Goal: Information Seeking & Learning: Learn about a topic

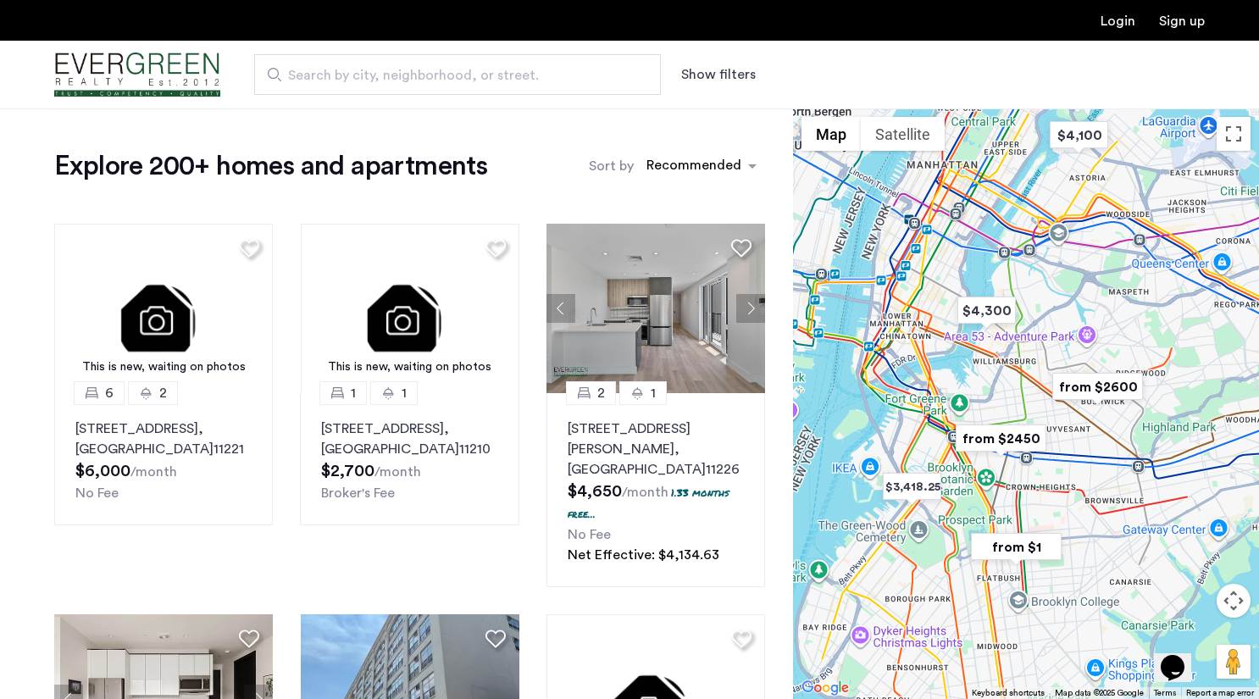
click at [1007, 448] on img "from $2450" at bounding box center [1001, 438] width 104 height 38
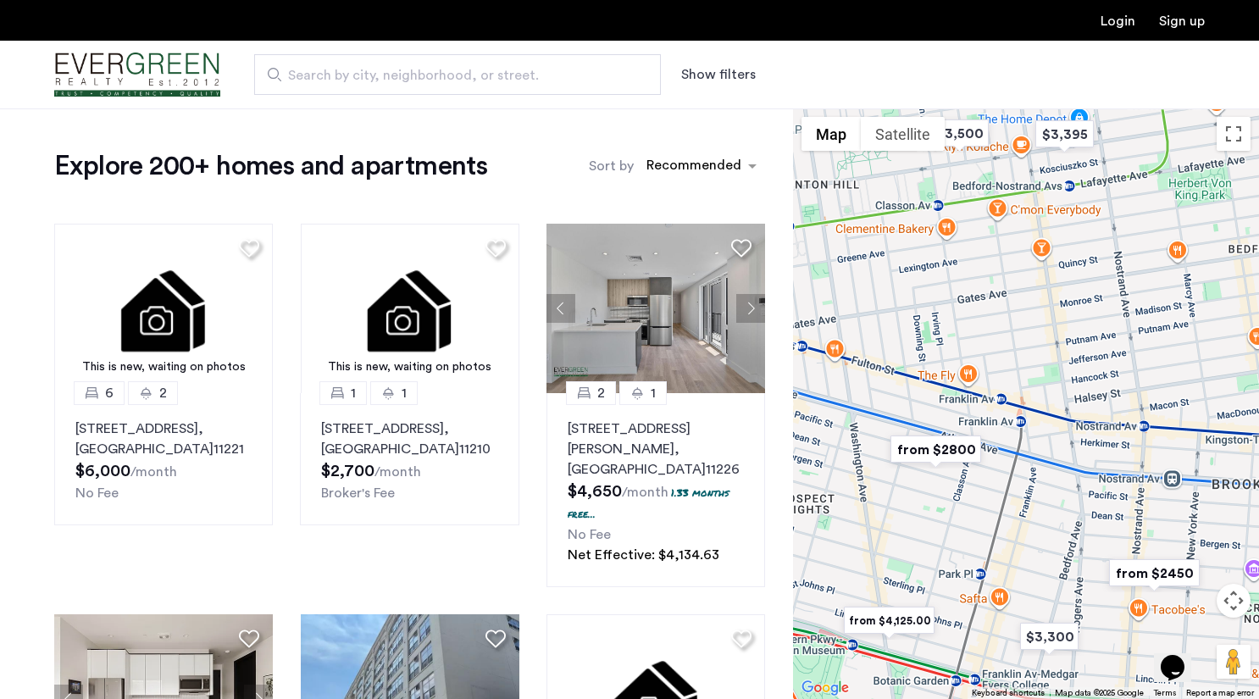
click at [1168, 569] on img "from $2450" at bounding box center [1154, 573] width 104 height 38
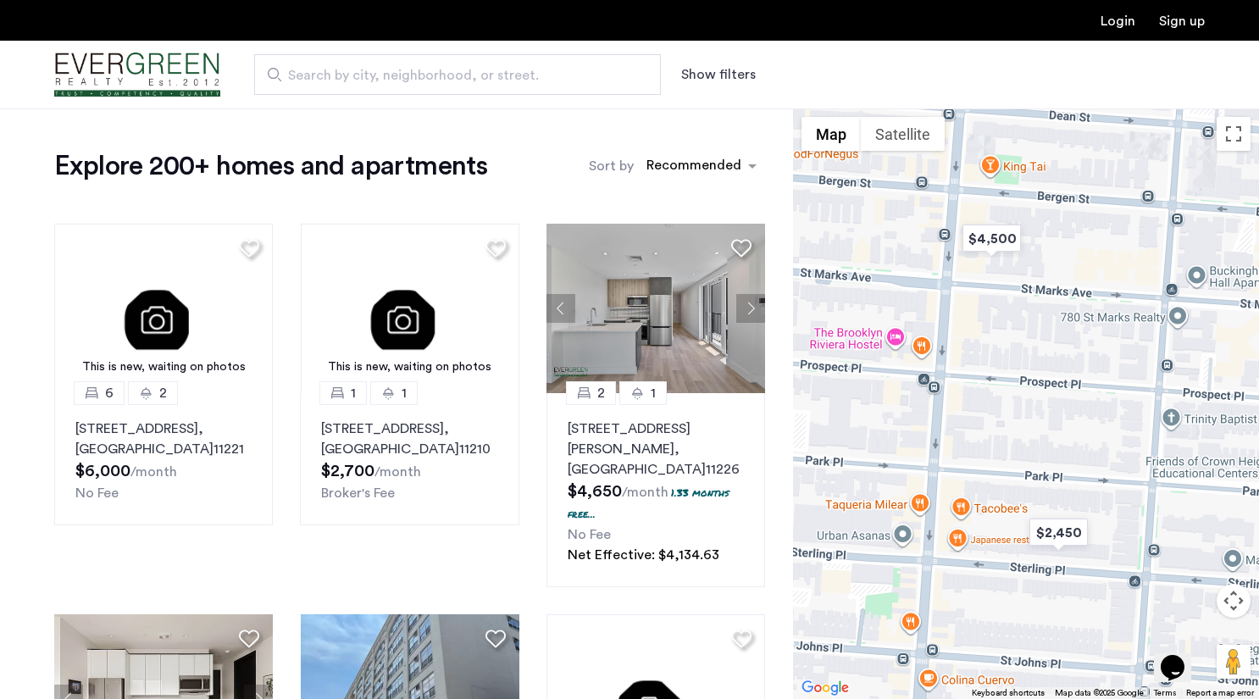
click at [1241, 600] on button "Map camera controls" at bounding box center [1234, 601] width 34 height 34
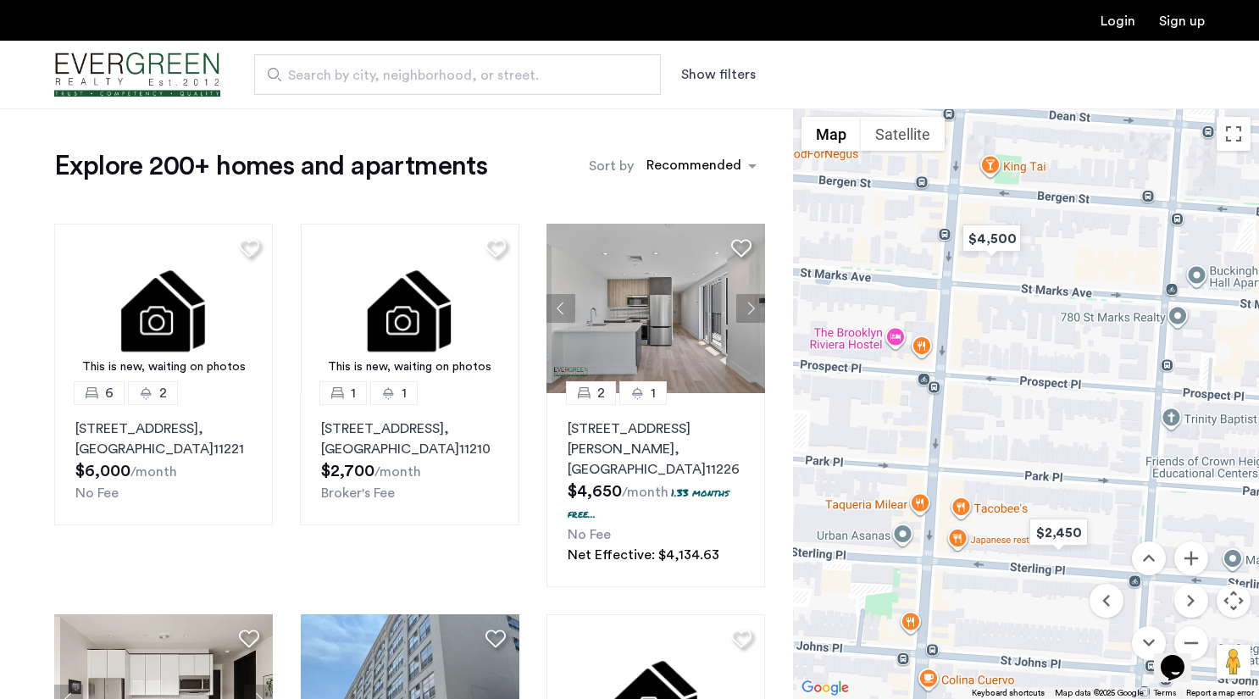
click at [1201, 638] on div "Opens Chat This icon Opens the chat window." at bounding box center [1181, 638] width 41 height 0
click at [1196, 638] on div "Opens Chat This icon Opens the chat window." at bounding box center [1181, 638] width 41 height 0
drag, startPoint x: 1177, startPoint y: 652, endPoint x: 1024, endPoint y: 698, distance: 160.3
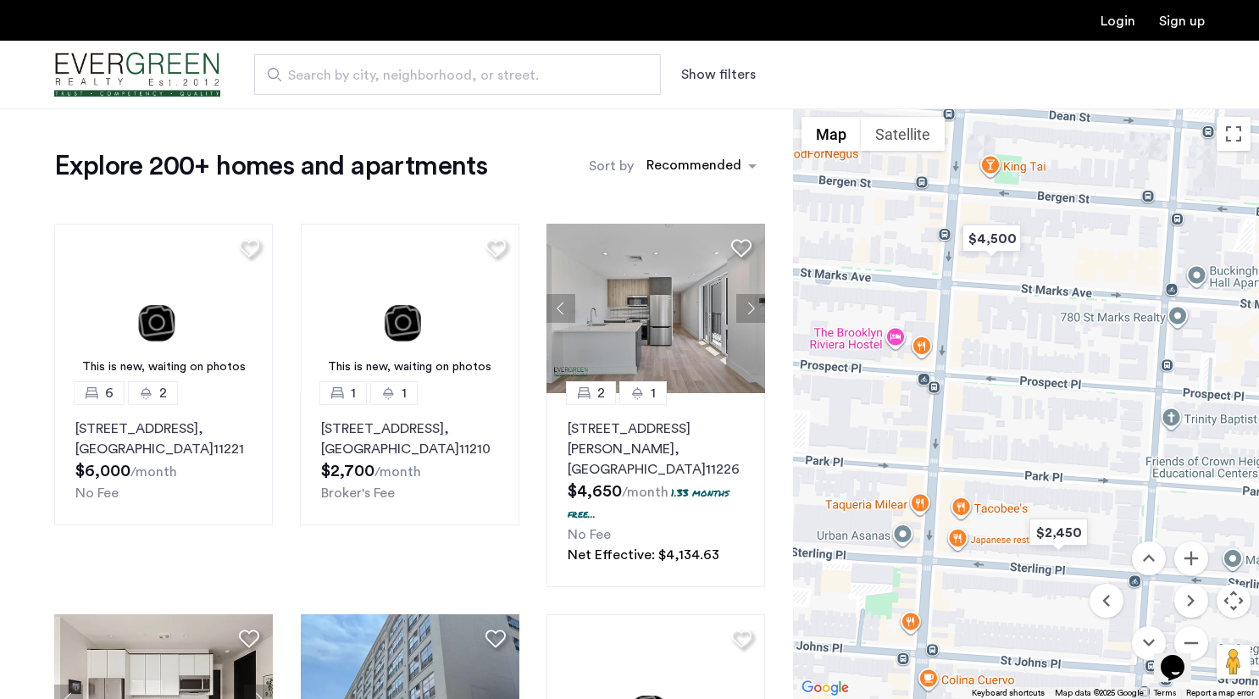
click at [1154, 682] on html "Opens Chat This icon Opens the chat window." at bounding box center [1181, 656] width 54 height 51
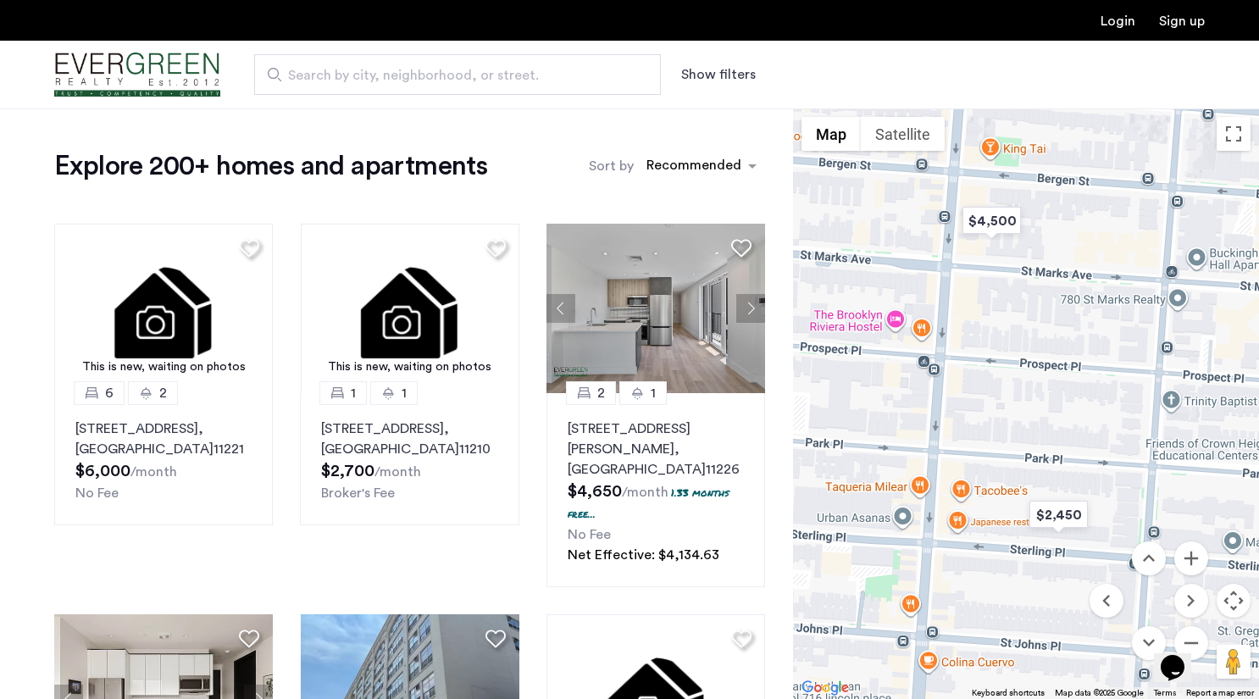
drag, startPoint x: 1207, startPoint y: 499, endPoint x: 1186, endPoint y: 358, distance: 142.1
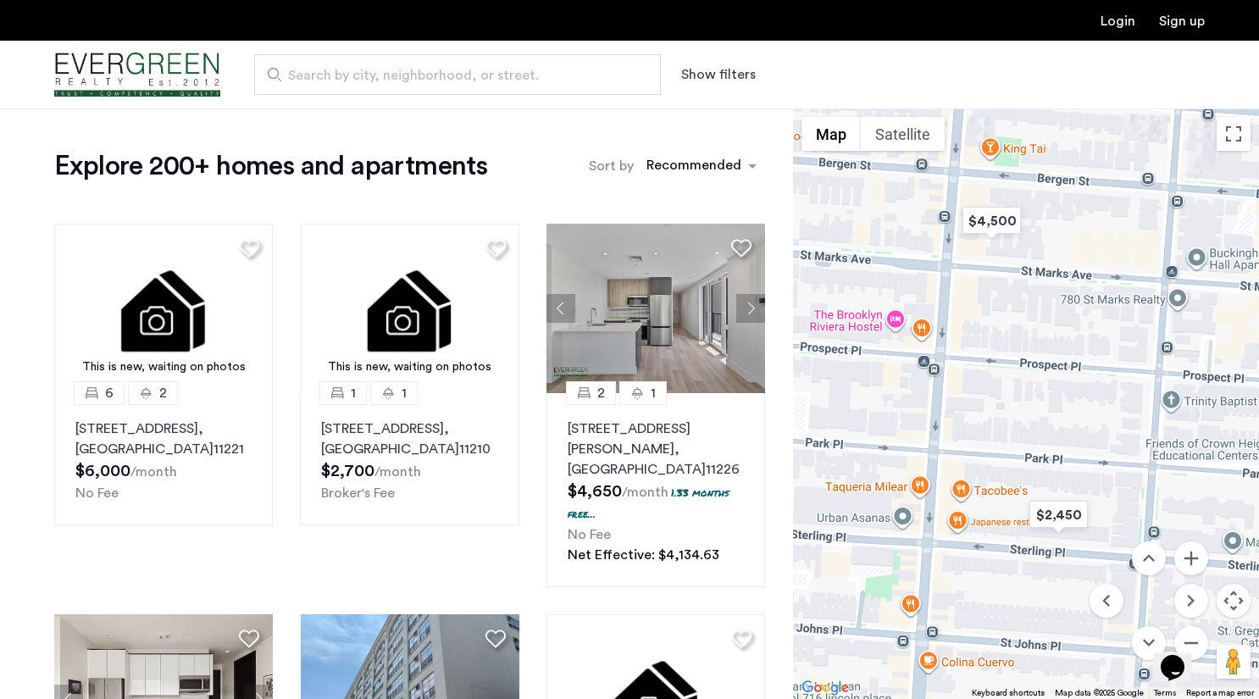
click at [1186, 358] on div "To navigate, press the arrow keys." at bounding box center [1026, 403] width 466 height 591
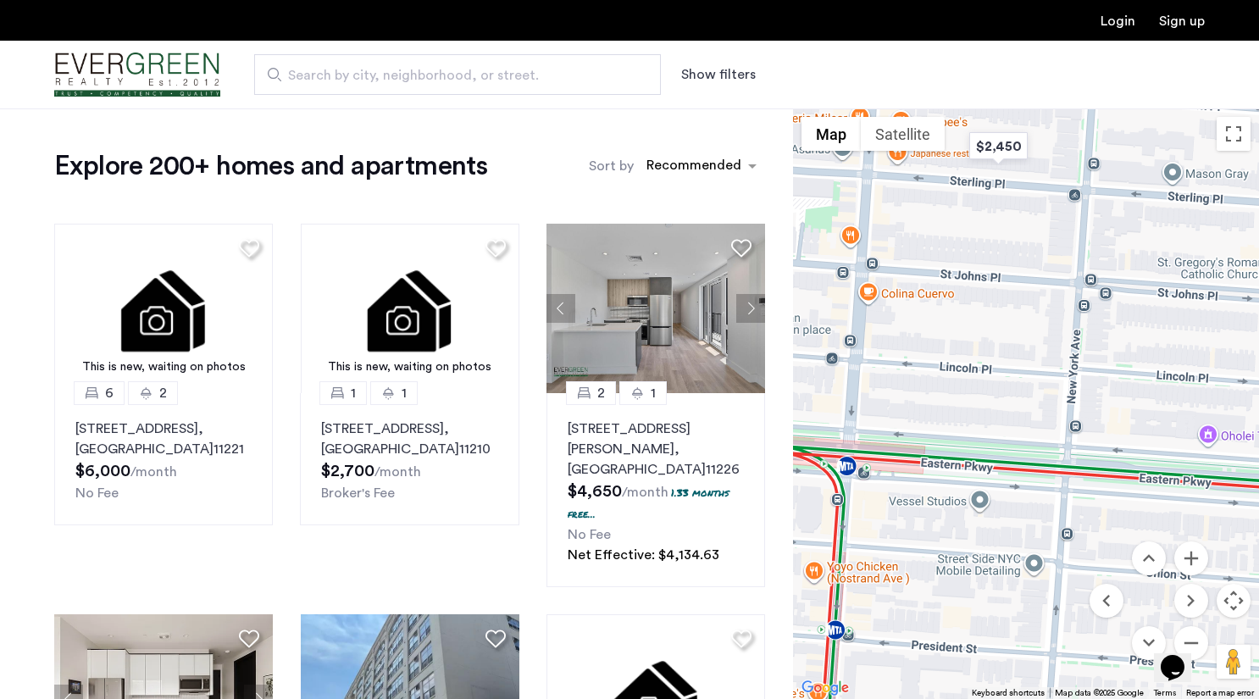
click at [1201, 638] on div "Opens Chat This icon Opens the chat window." at bounding box center [1181, 638] width 41 height 0
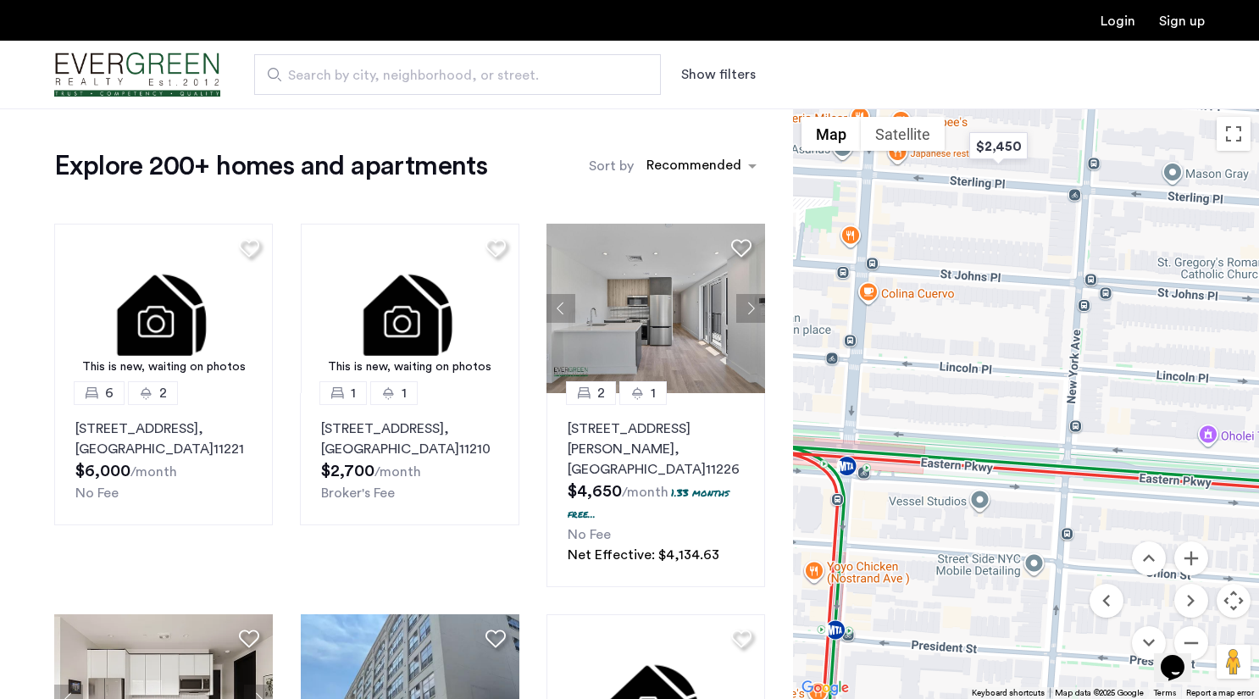
click at [1200, 638] on div "Opens Chat This icon Opens the chat window." at bounding box center [1181, 638] width 41 height 0
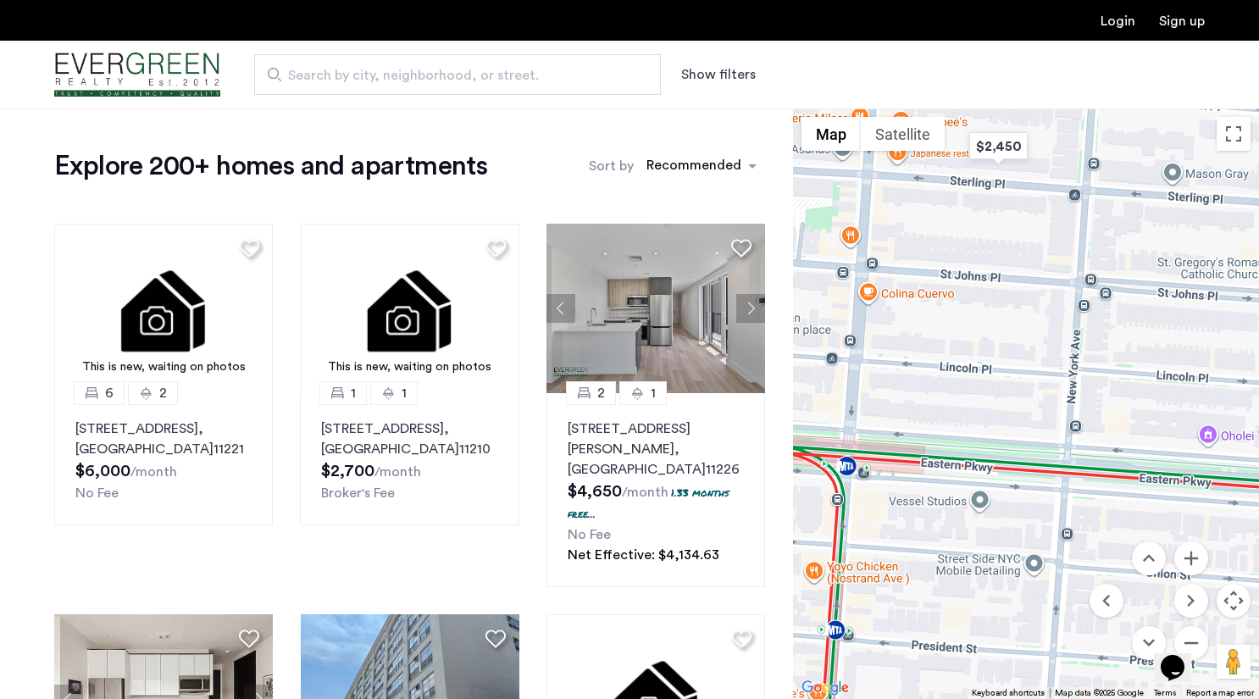
click at [1191, 653] on button "Opens Chat This icon Opens the chat window." at bounding box center [1172, 667] width 37 height 29
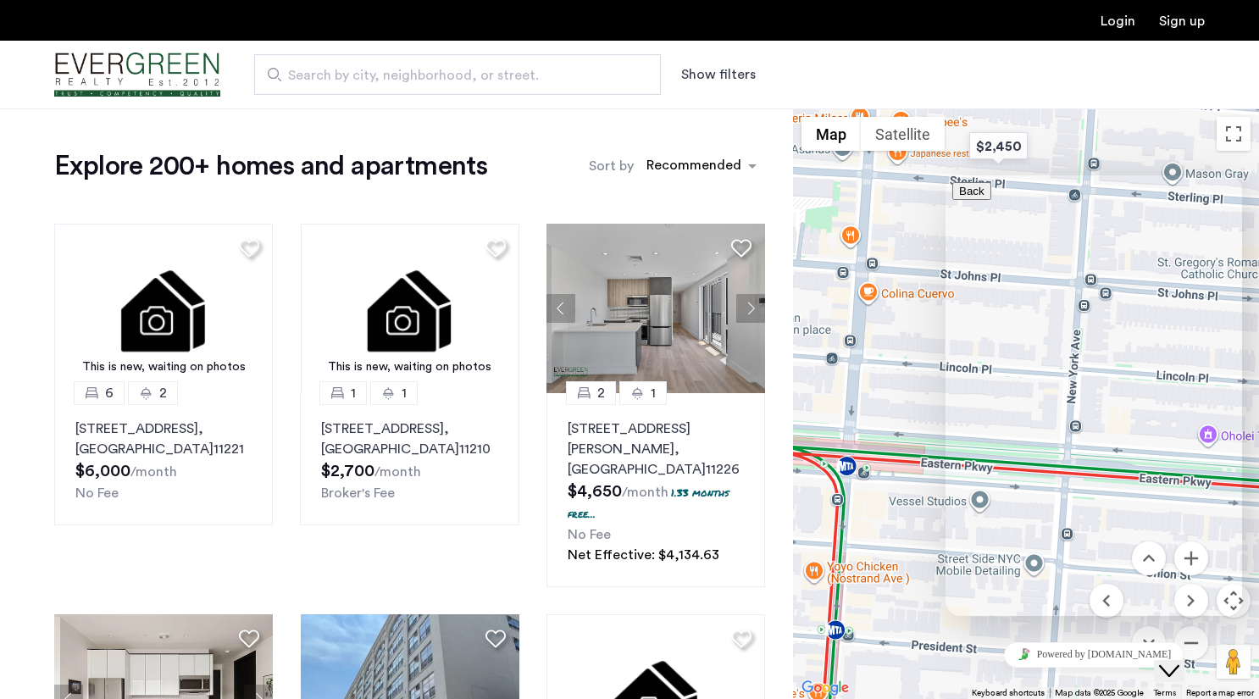
click at [1185, 660] on button "Close Chat This icon closes the chat window." at bounding box center [1169, 671] width 31 height 22
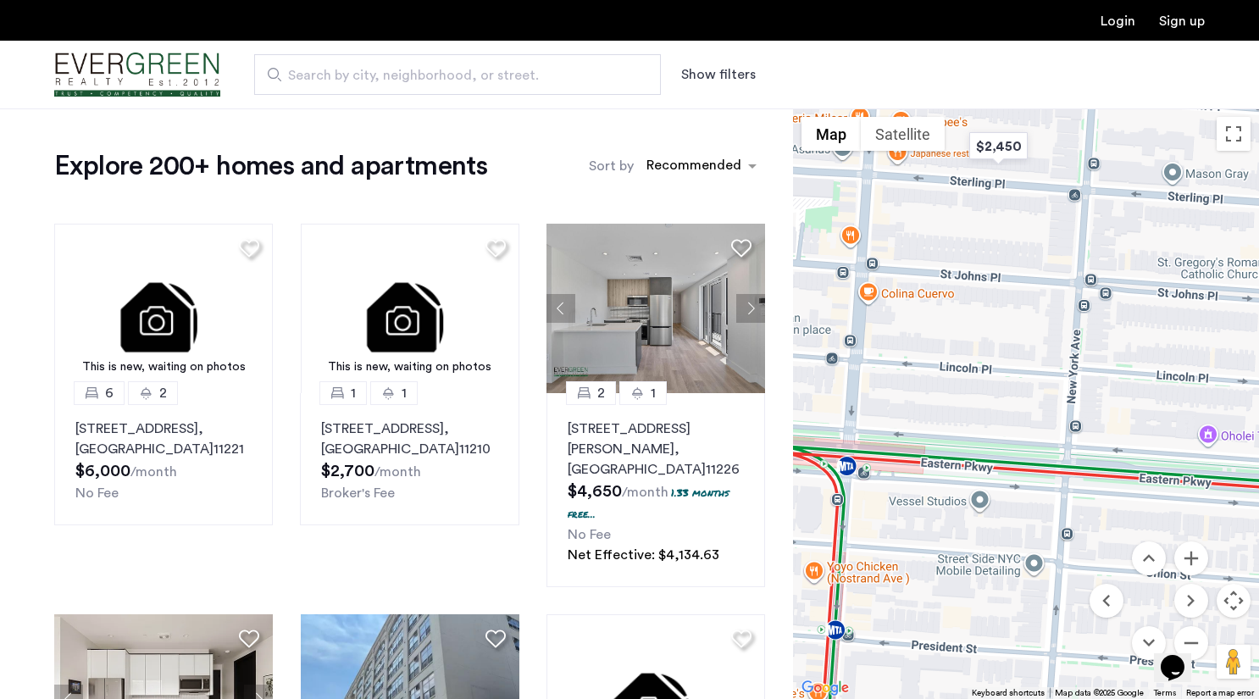
click at [1186, 654] on div "Opens Chat This icon Opens the chat window." at bounding box center [1172, 667] width 27 height 27
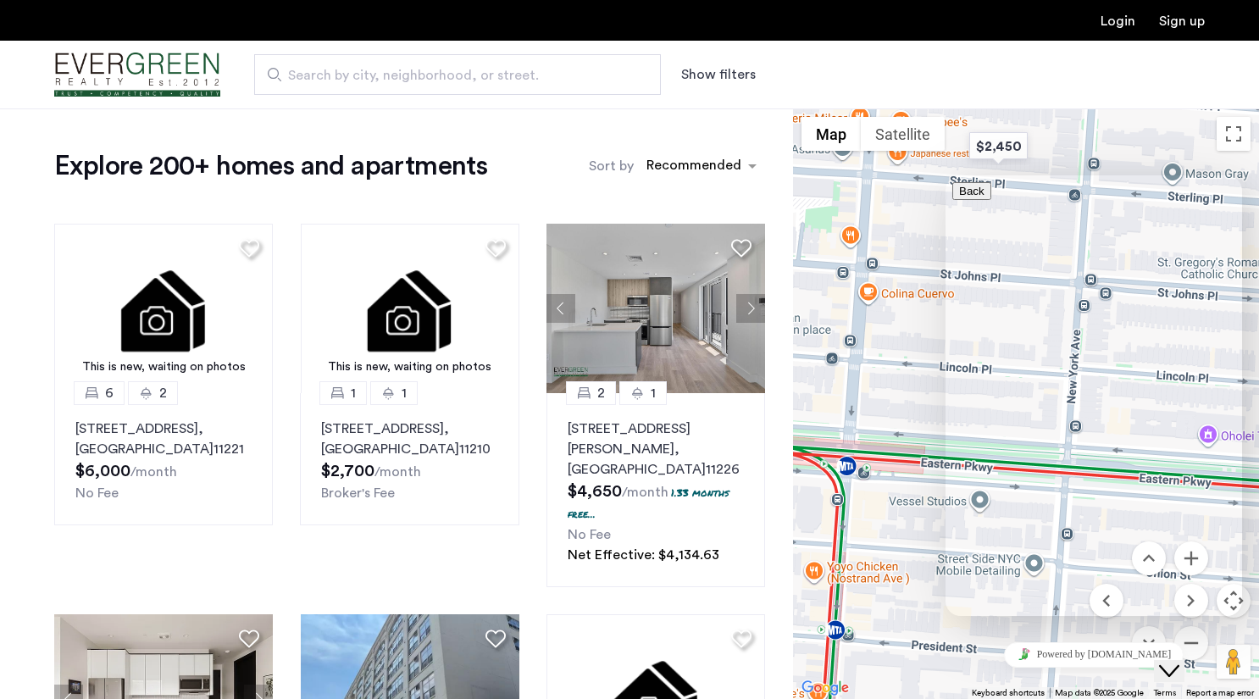
drag, startPoint x: 1196, startPoint y: 644, endPoint x: 597, endPoint y: 640, distance: 599.1
click at [1154, 640] on html "Close Chat This icon closes the chat window." at bounding box center [1181, 656] width 54 height 51
click at [1179, 661] on div "Close Chat This icon closes the chat window." at bounding box center [1169, 671] width 20 height 20
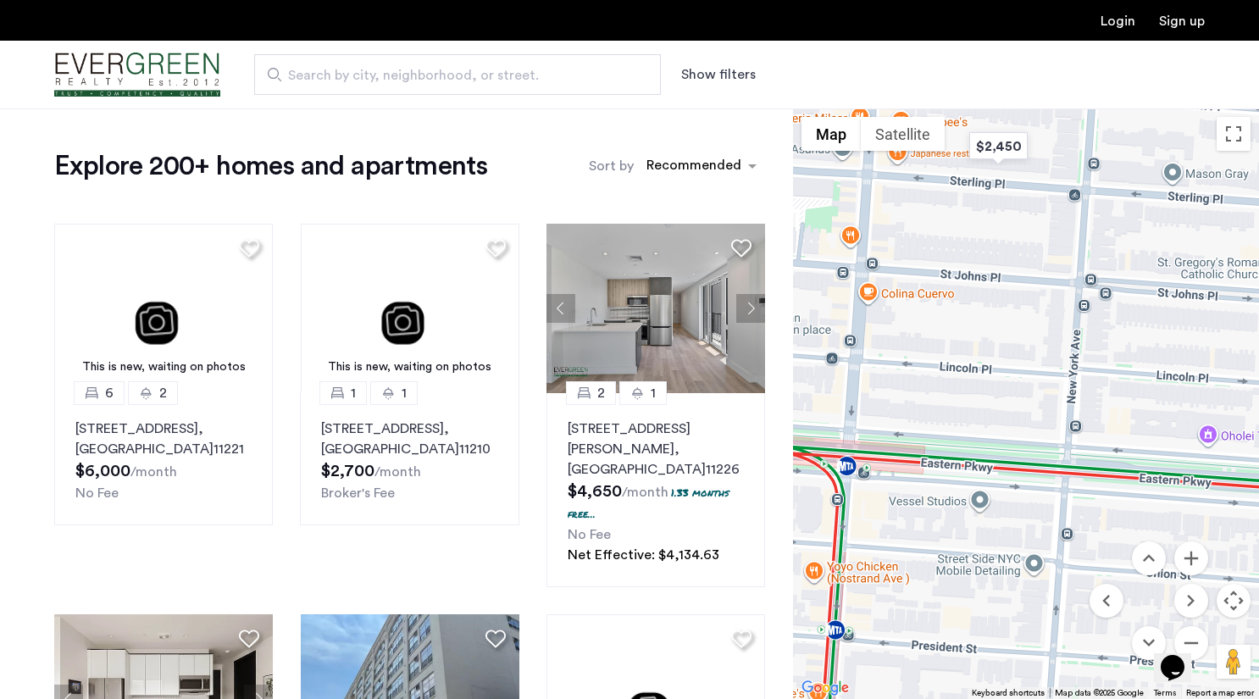
drag, startPoint x: 1196, startPoint y: 648, endPoint x: 937, endPoint y: 670, distance: 259.4
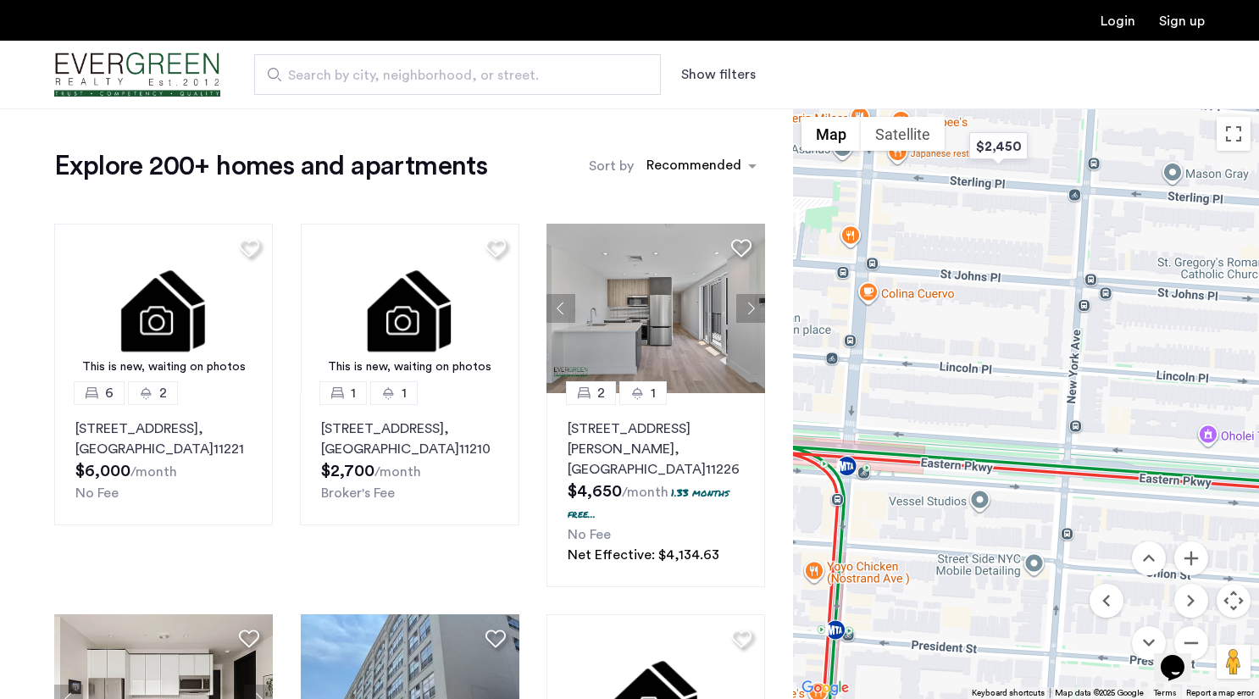
click at [1154, 670] on html "Opens Chat This icon Opens the chat window." at bounding box center [1181, 656] width 54 height 51
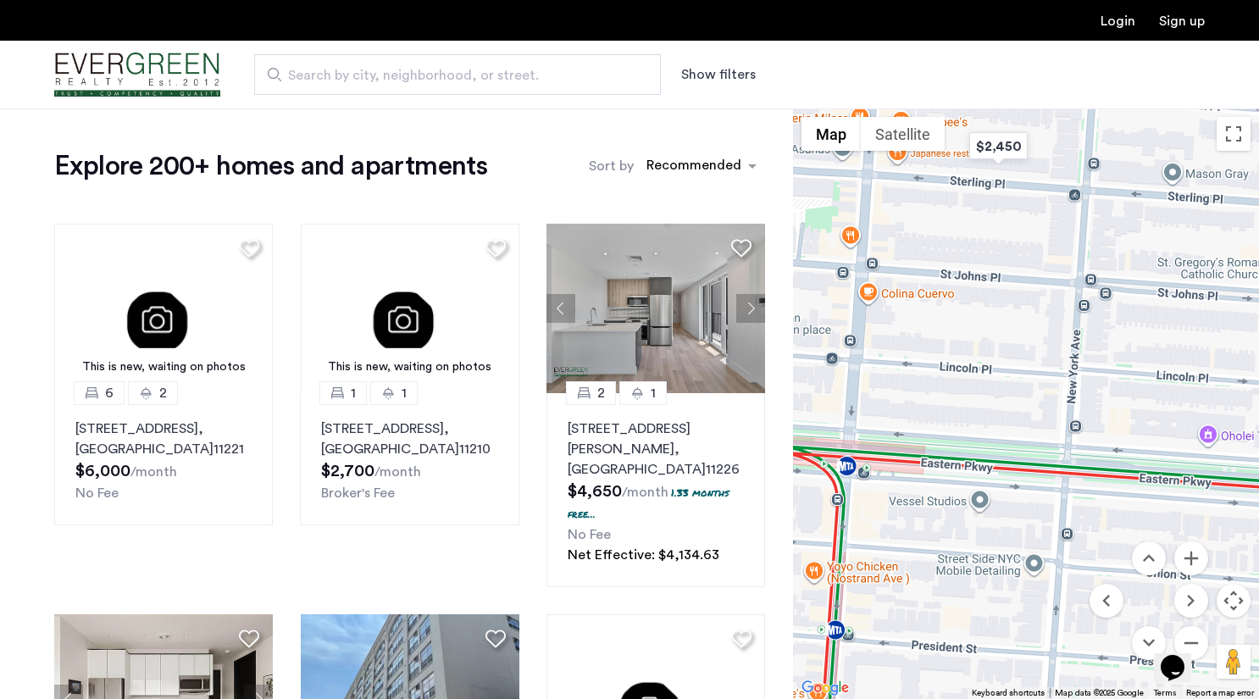
click at [1196, 638] on div "Opens Chat This icon Opens the chat window." at bounding box center [1181, 638] width 41 height 0
click at [1194, 545] on button "Zoom in" at bounding box center [1191, 558] width 34 height 34
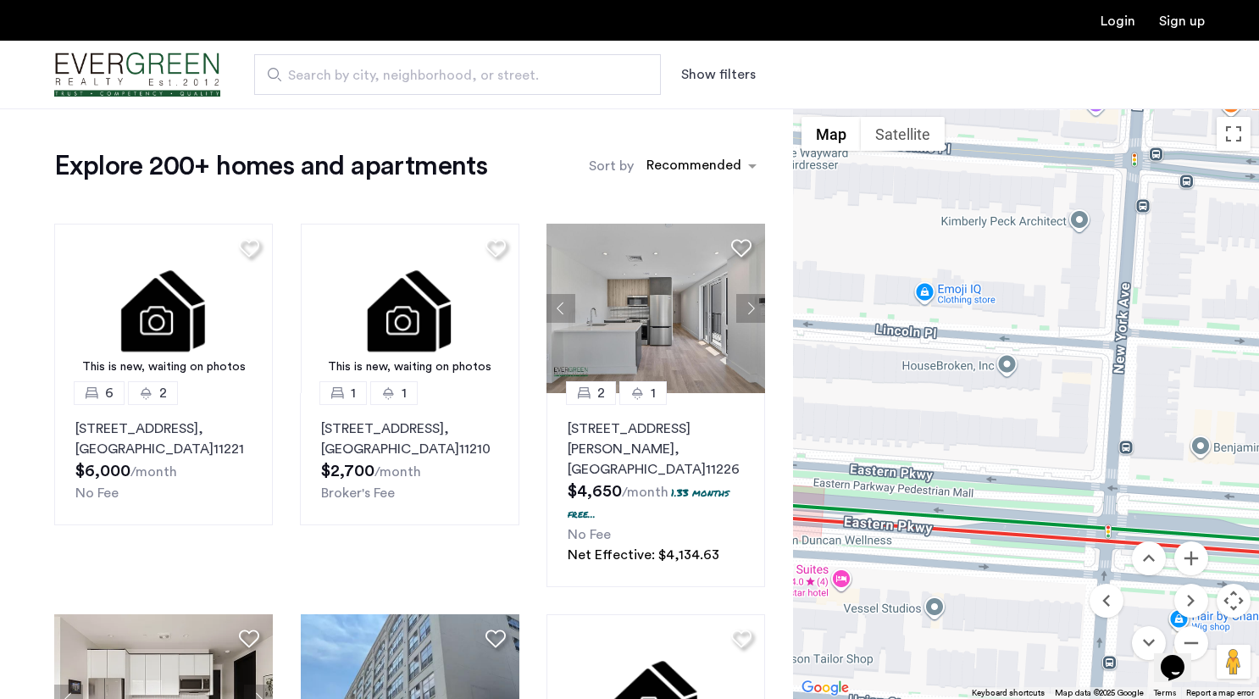
click at [1201, 638] on div "Opens Chat This icon Opens the chat window." at bounding box center [1181, 638] width 41 height 0
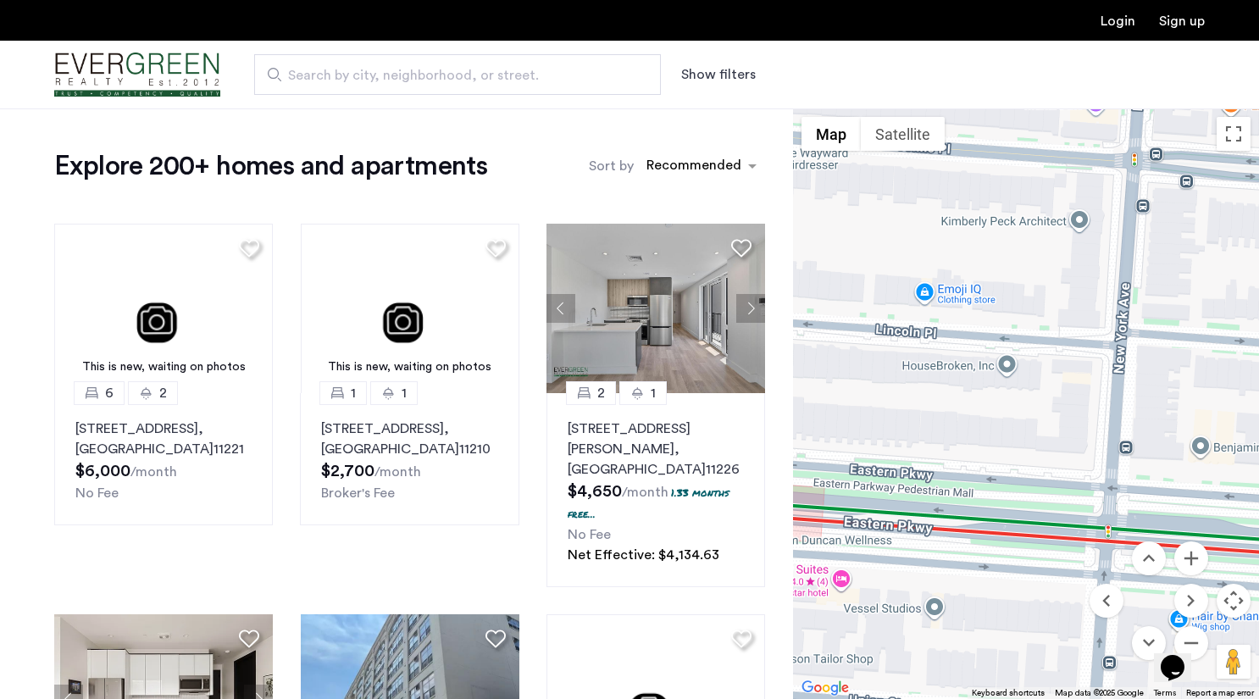
drag, startPoint x: 1203, startPoint y: 637, endPoint x: 1194, endPoint y: 637, distance: 9.3
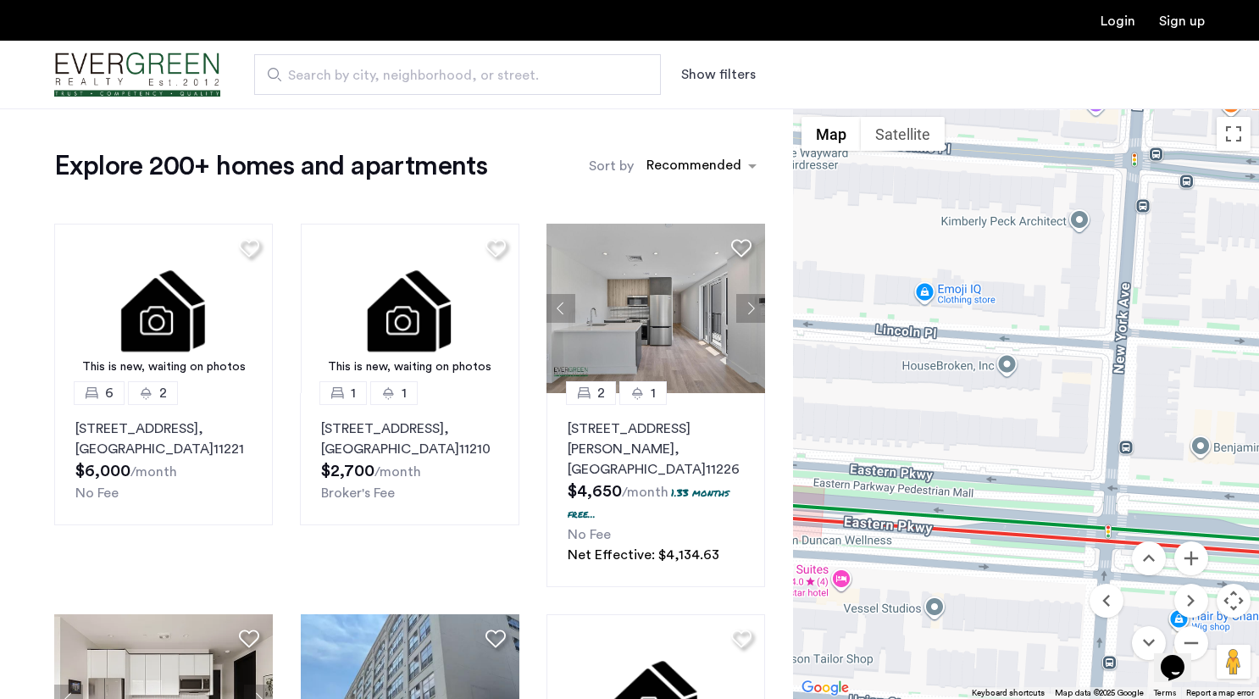
click at [1196, 638] on div "Opens Chat This icon Opens the chat window." at bounding box center [1181, 638] width 41 height 0
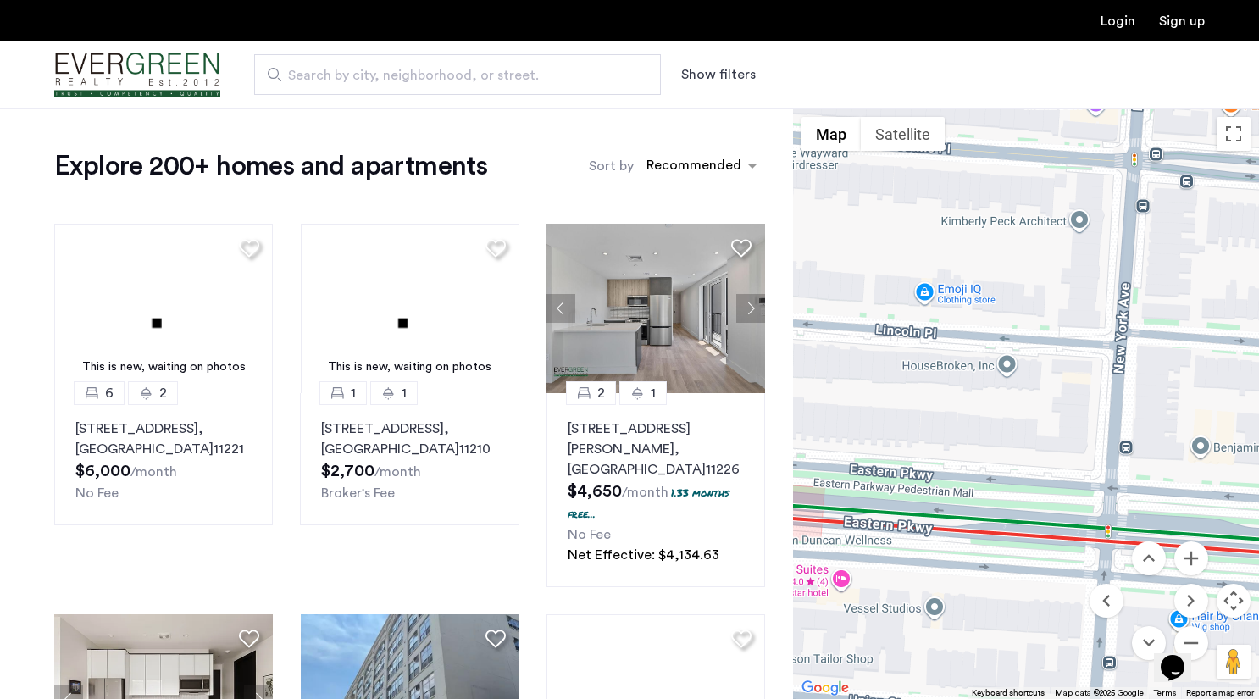
click at [1191, 653] on button "Opens Chat This icon Opens the chat window." at bounding box center [1172, 667] width 37 height 29
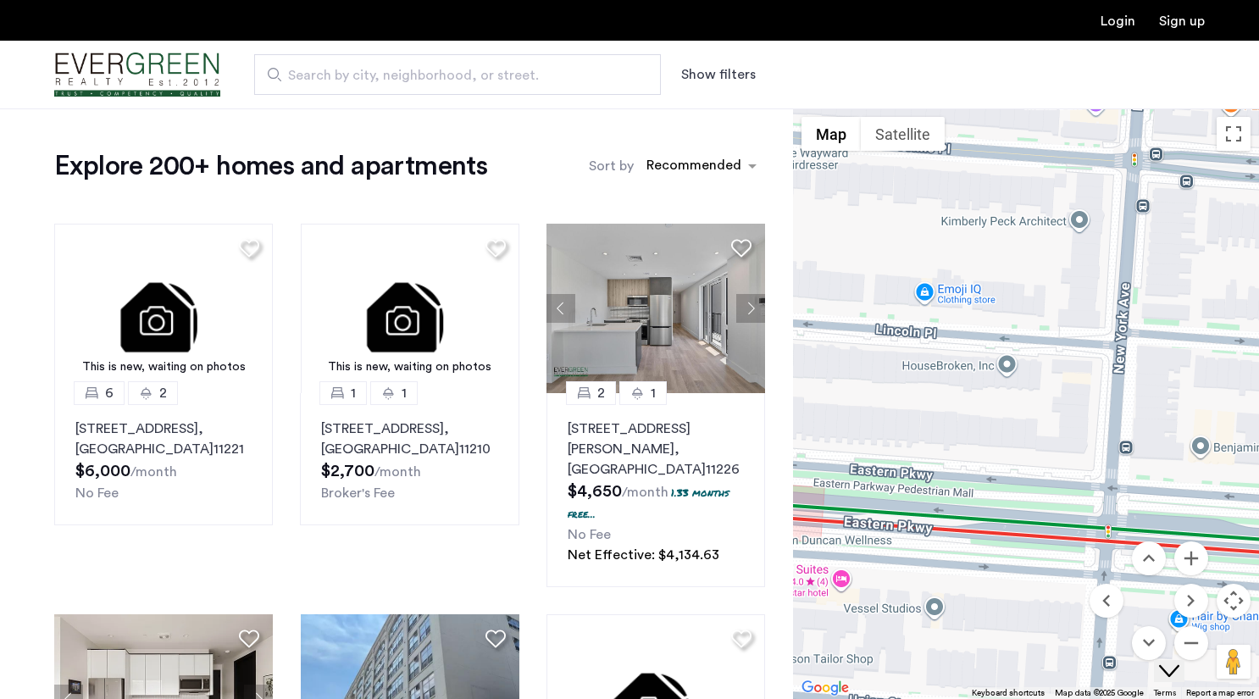
click at [1185, 660] on button "Close Chat This icon closes the chat window." at bounding box center [1169, 671] width 31 height 22
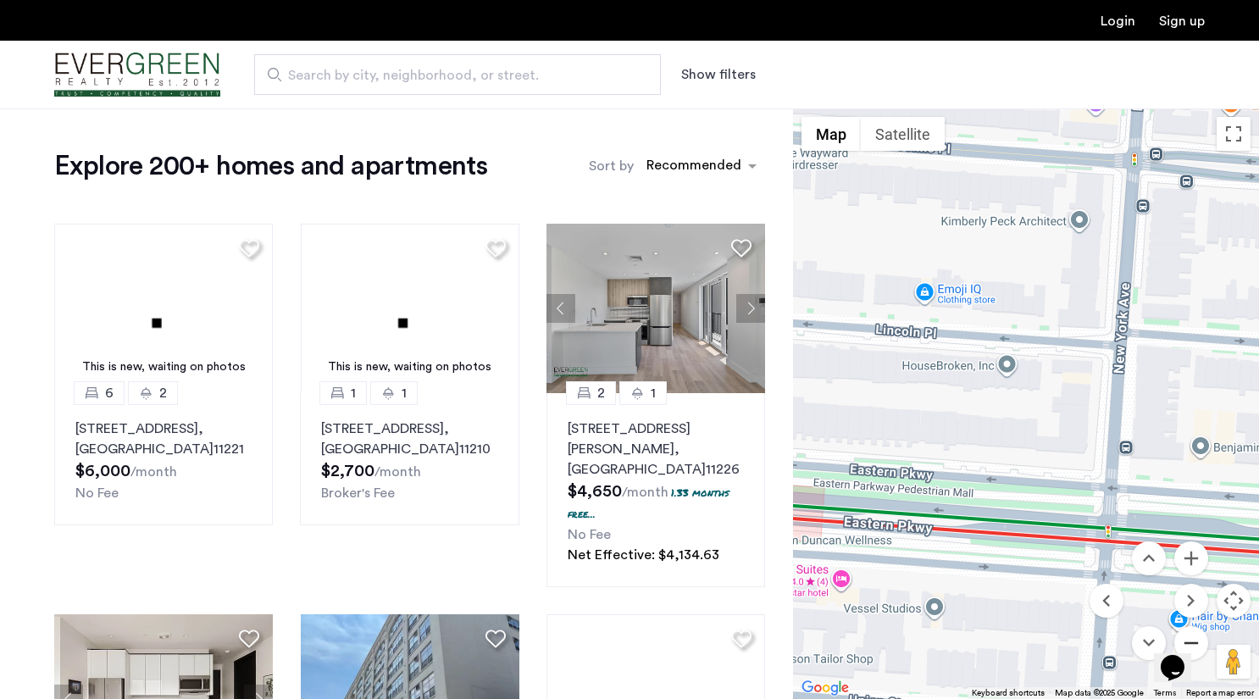
click at [1197, 629] on button "Zoom out" at bounding box center [1191, 643] width 34 height 34
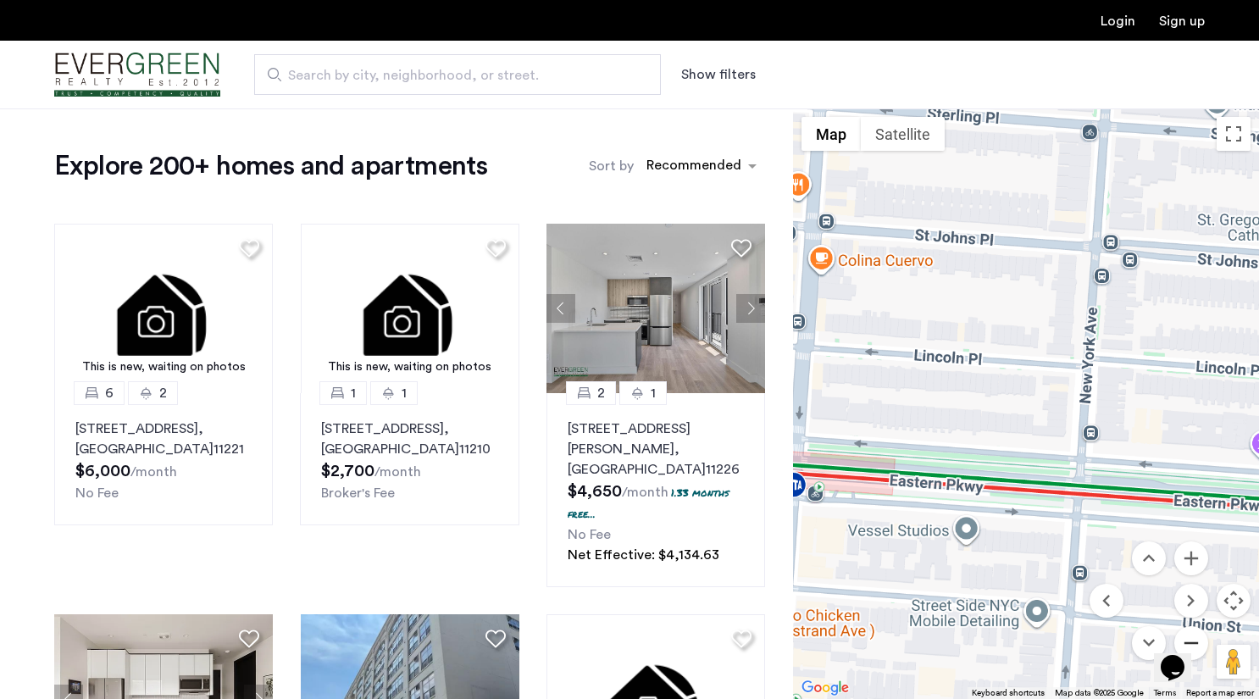
click at [1197, 629] on button "Zoom out" at bounding box center [1191, 643] width 34 height 34
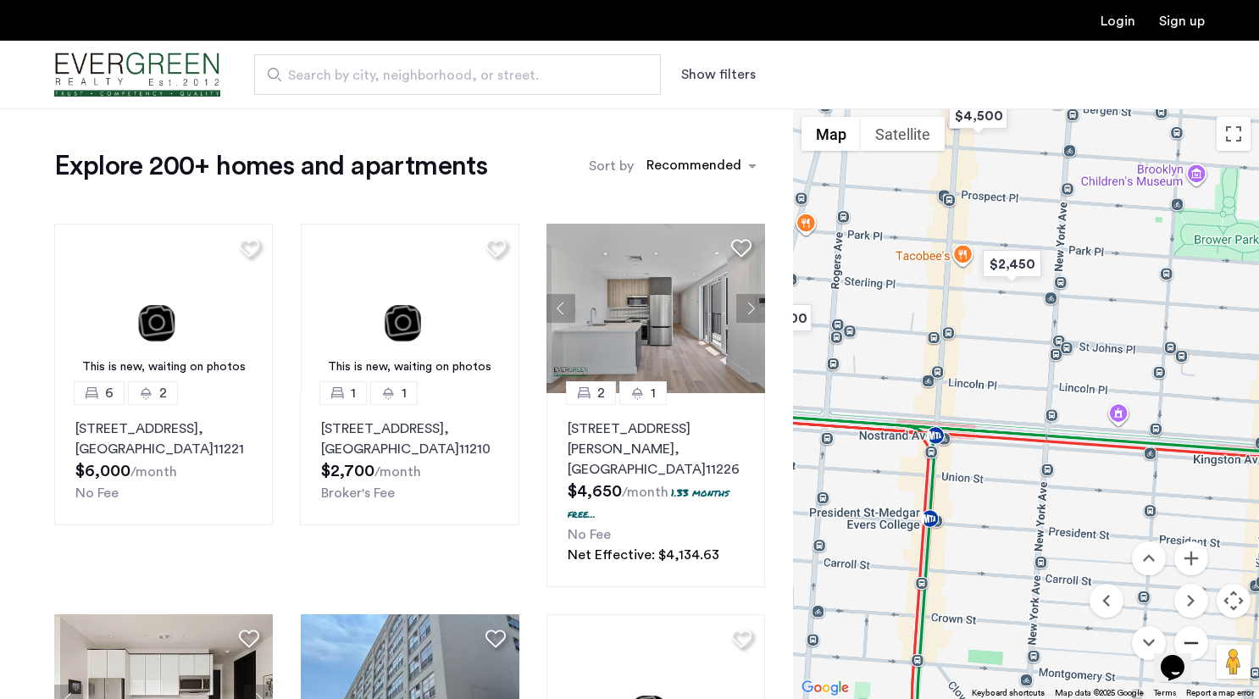
click at [1197, 629] on button "Zoom out" at bounding box center [1191, 643] width 34 height 34
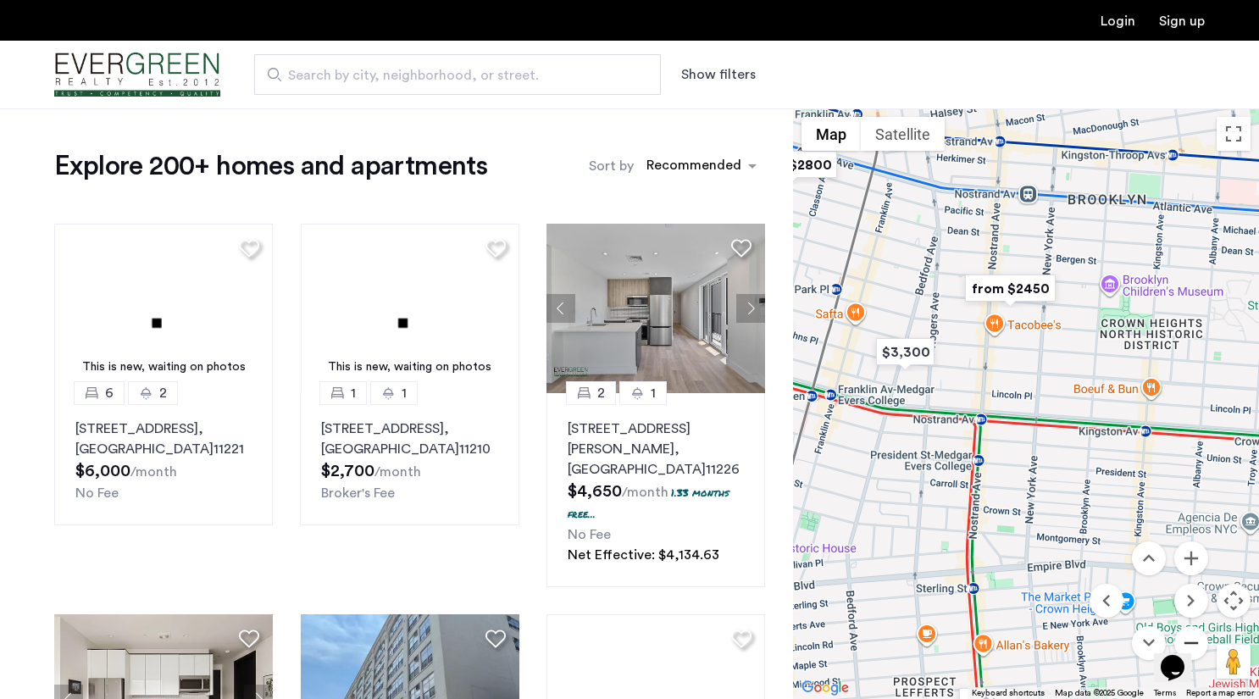
click at [1197, 629] on button "Zoom out" at bounding box center [1191, 643] width 34 height 34
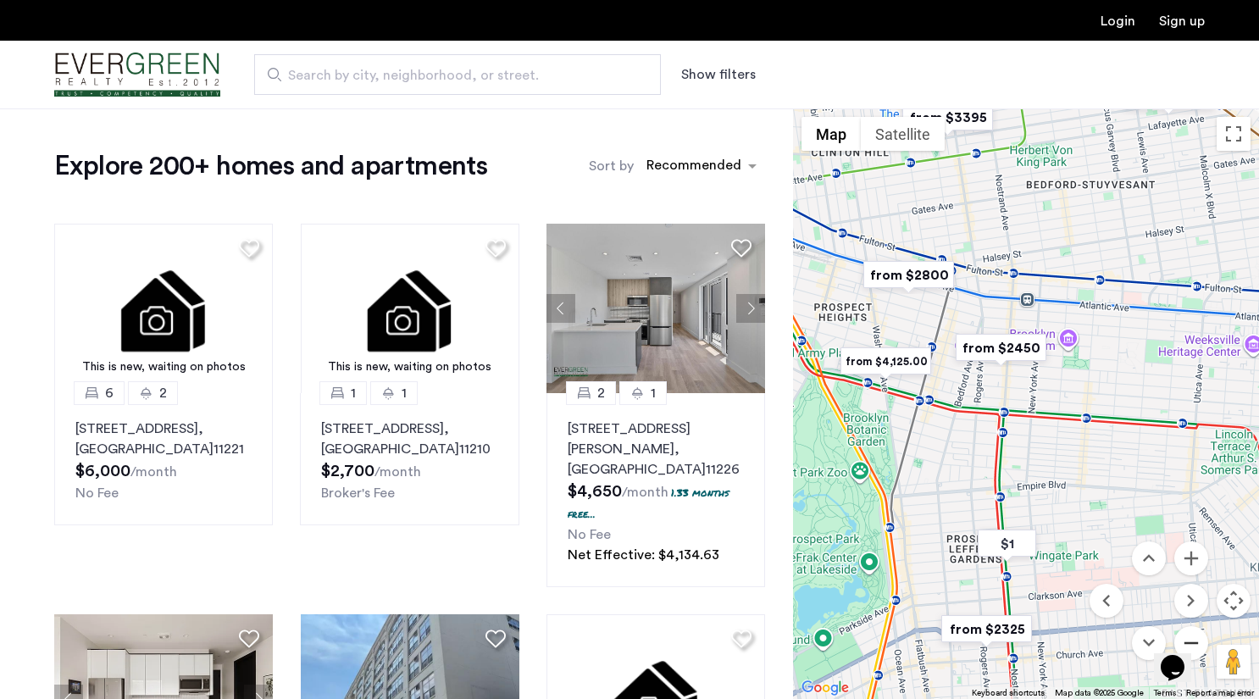
click at [1197, 629] on button "Zoom out" at bounding box center [1191, 643] width 34 height 34
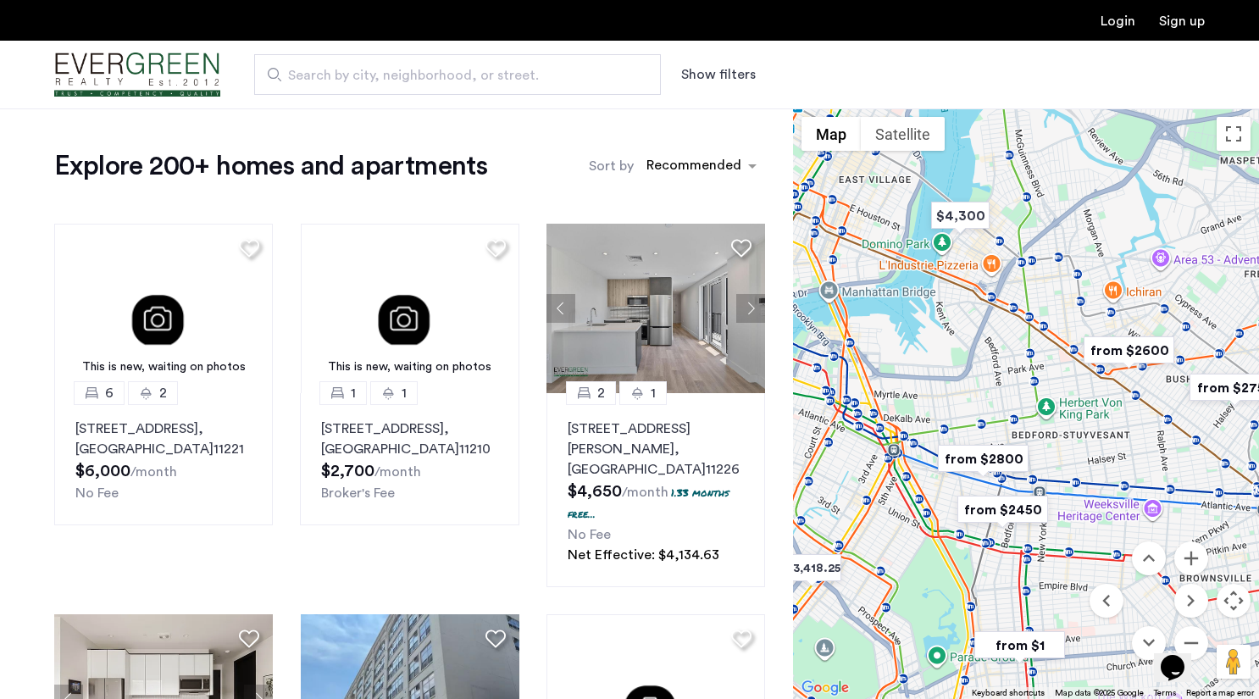
drag, startPoint x: 1136, startPoint y: 325, endPoint x: 1148, endPoint y: 466, distance: 142.0
click at [1148, 466] on div "To navigate, press the arrow keys." at bounding box center [1026, 403] width 466 height 591
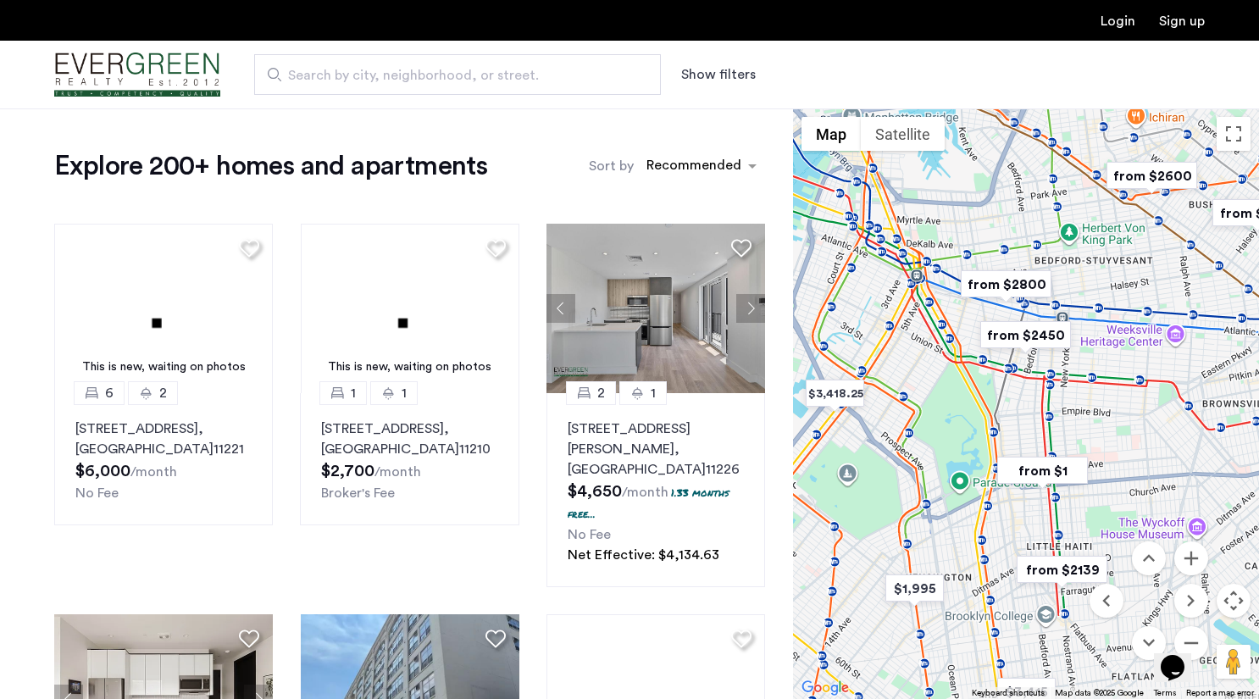
drag, startPoint x: 1069, startPoint y: 469, endPoint x: 1093, endPoint y: 293, distance: 177.0
click at [1093, 293] on div "To navigate, press the arrow keys." at bounding box center [1026, 403] width 466 height 591
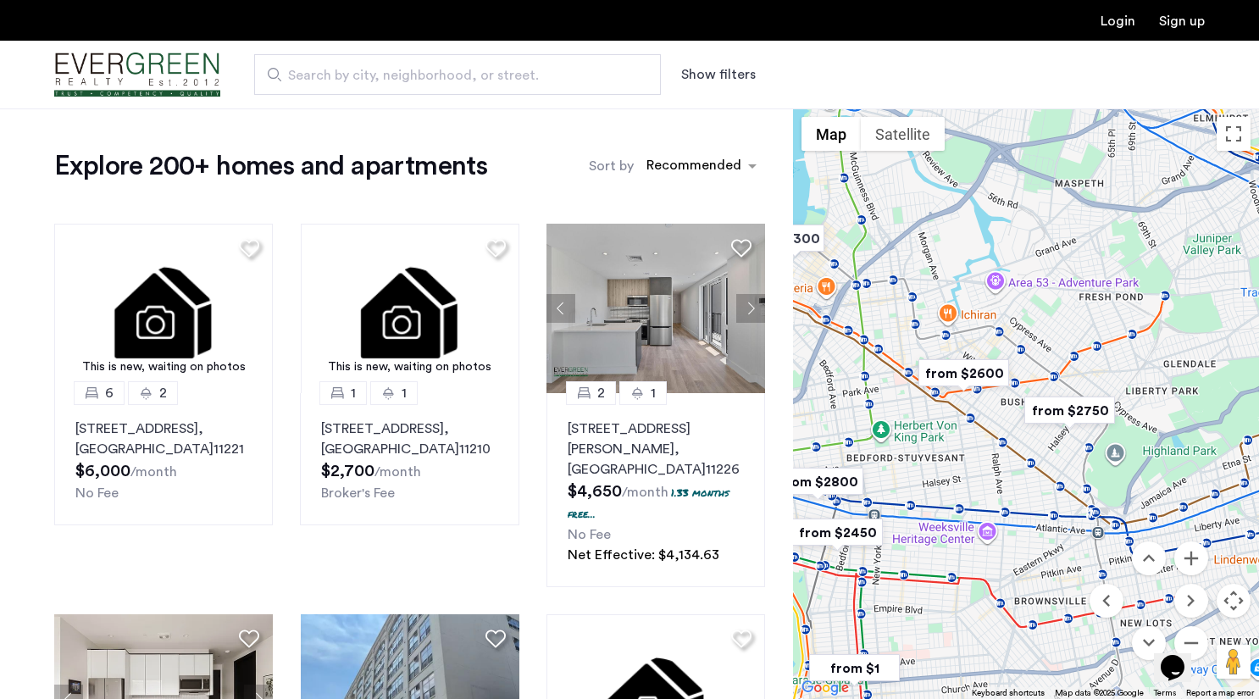
drag, startPoint x: 1205, startPoint y: 347, endPoint x: 1017, endPoint y: 562, distance: 285.8
click at [1017, 562] on div "To navigate, press the arrow keys." at bounding box center [1026, 403] width 466 height 591
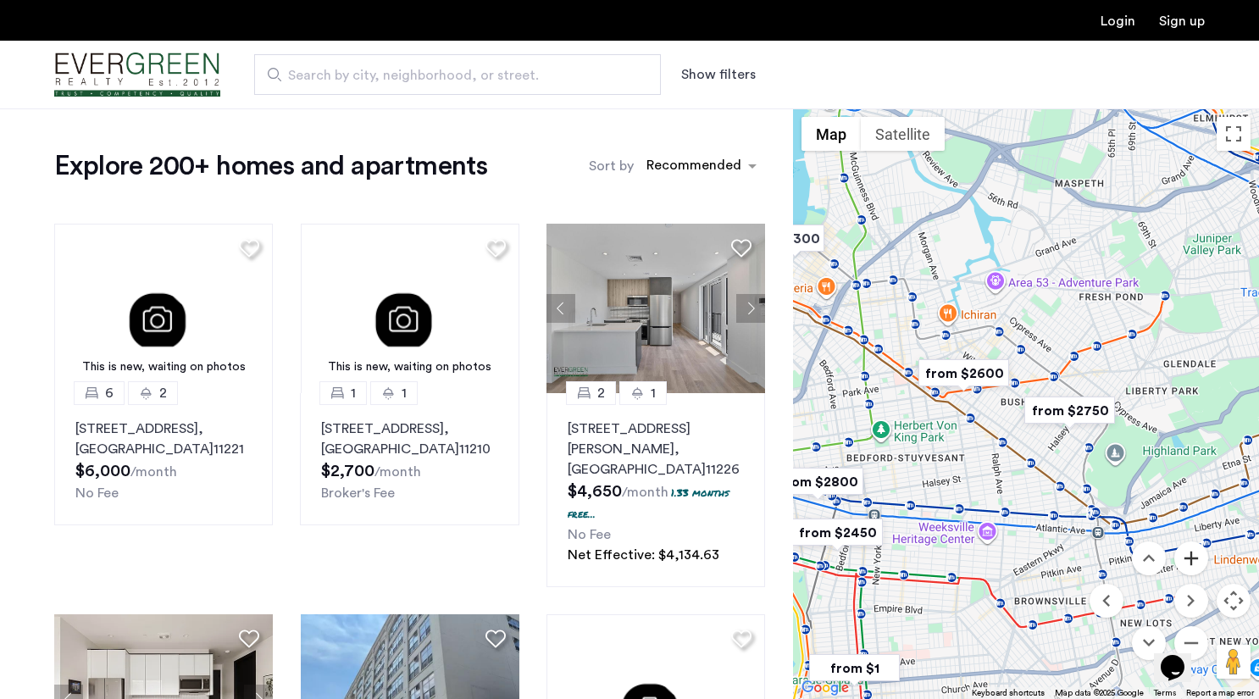
click at [1194, 566] on button "Zoom in" at bounding box center [1191, 558] width 34 height 34
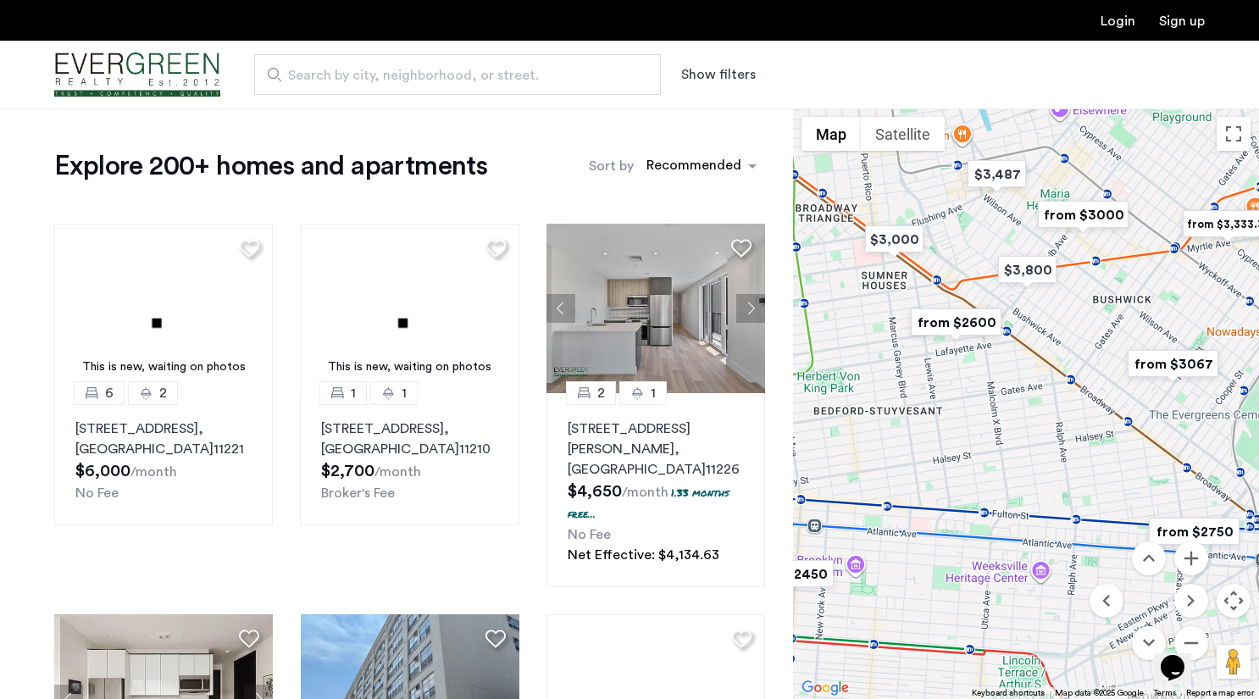
drag, startPoint x: 1015, startPoint y: 585, endPoint x: 1107, endPoint y: 481, distance: 138.6
click at [1107, 481] on div "To navigate, press the arrow keys." at bounding box center [1026, 403] width 466 height 591
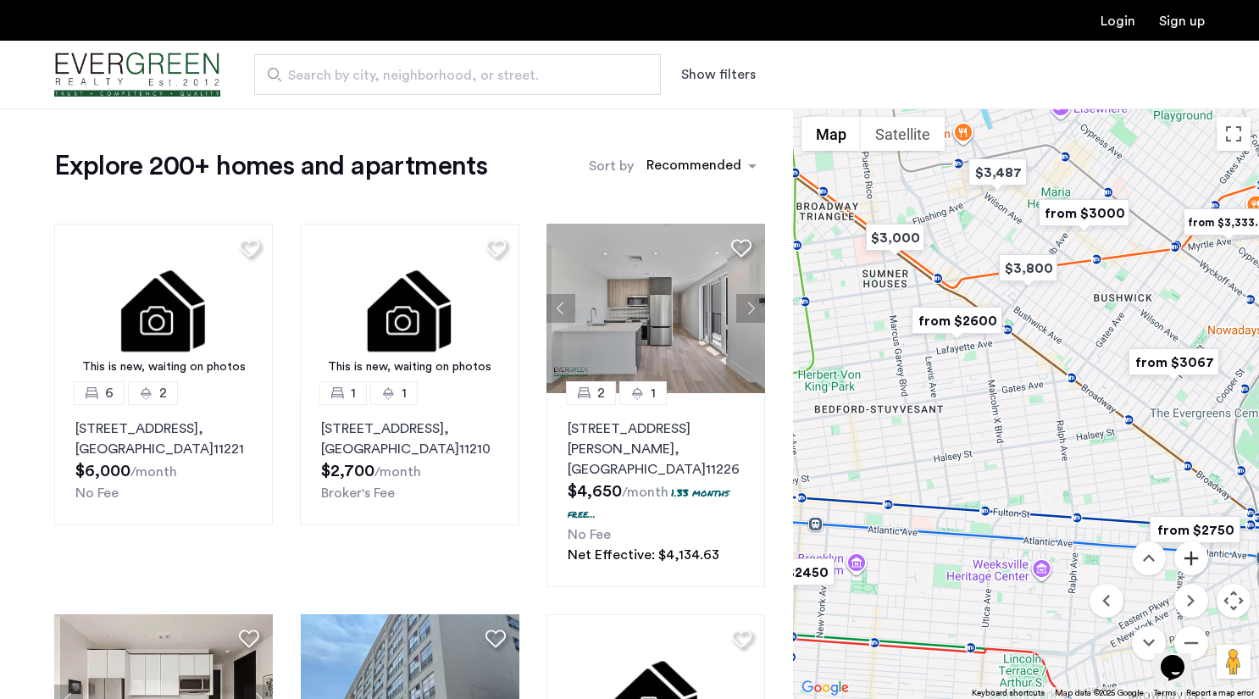
click at [1190, 558] on button "Zoom in" at bounding box center [1191, 558] width 34 height 34
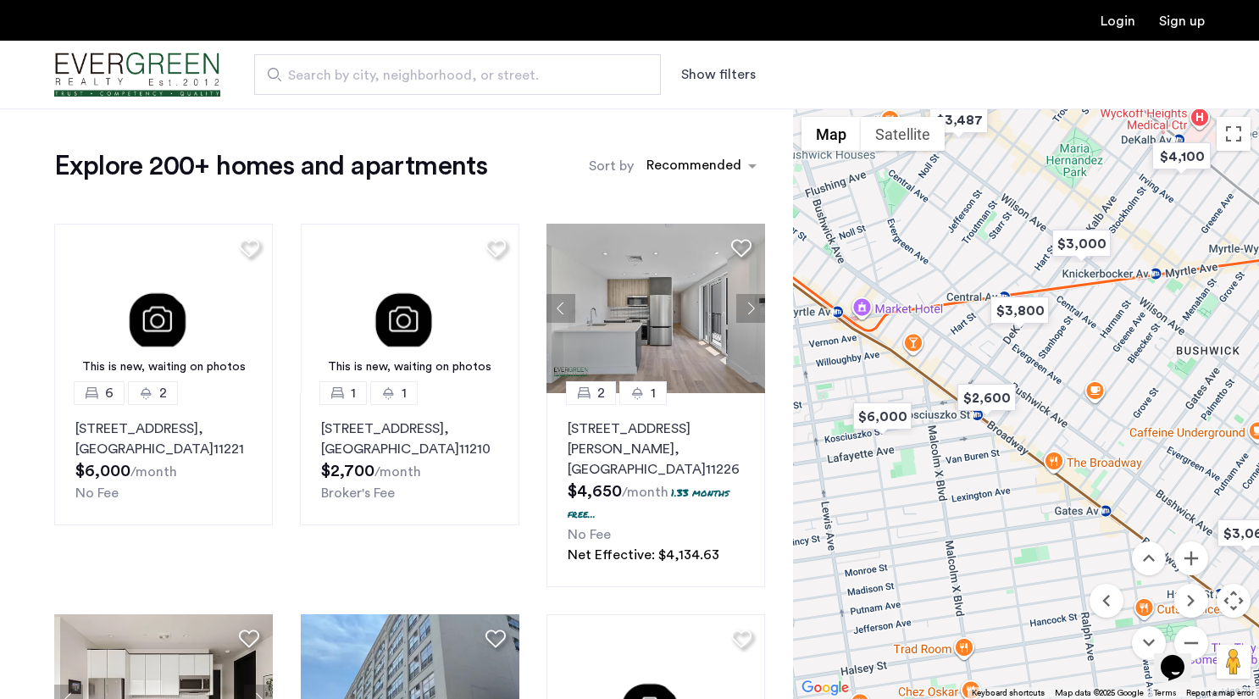
drag, startPoint x: 1102, startPoint y: 416, endPoint x: 1090, endPoint y: 579, distance: 163.2
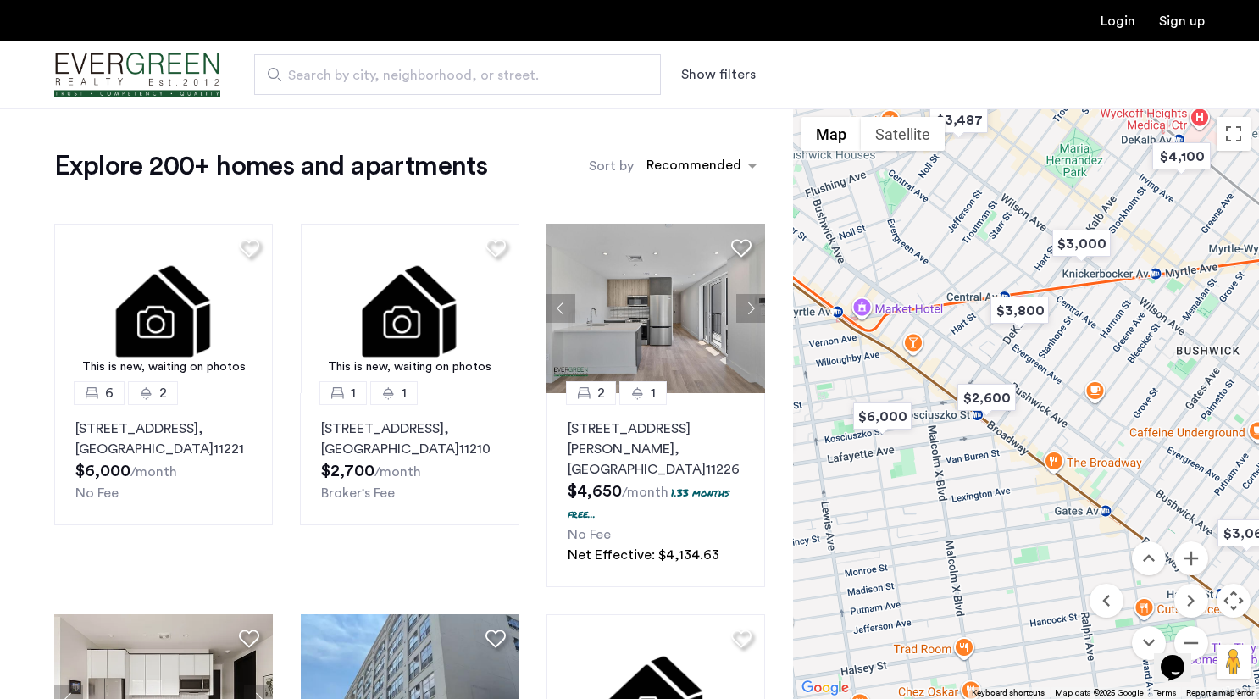
click at [1090, 579] on div "$4,100 $3,418.25 $4,300 $1,995 $3,415 $1 $3,800 $3,000 $3,487 $2,139 $2,600 $6,…" at bounding box center [1026, 403] width 466 height 591
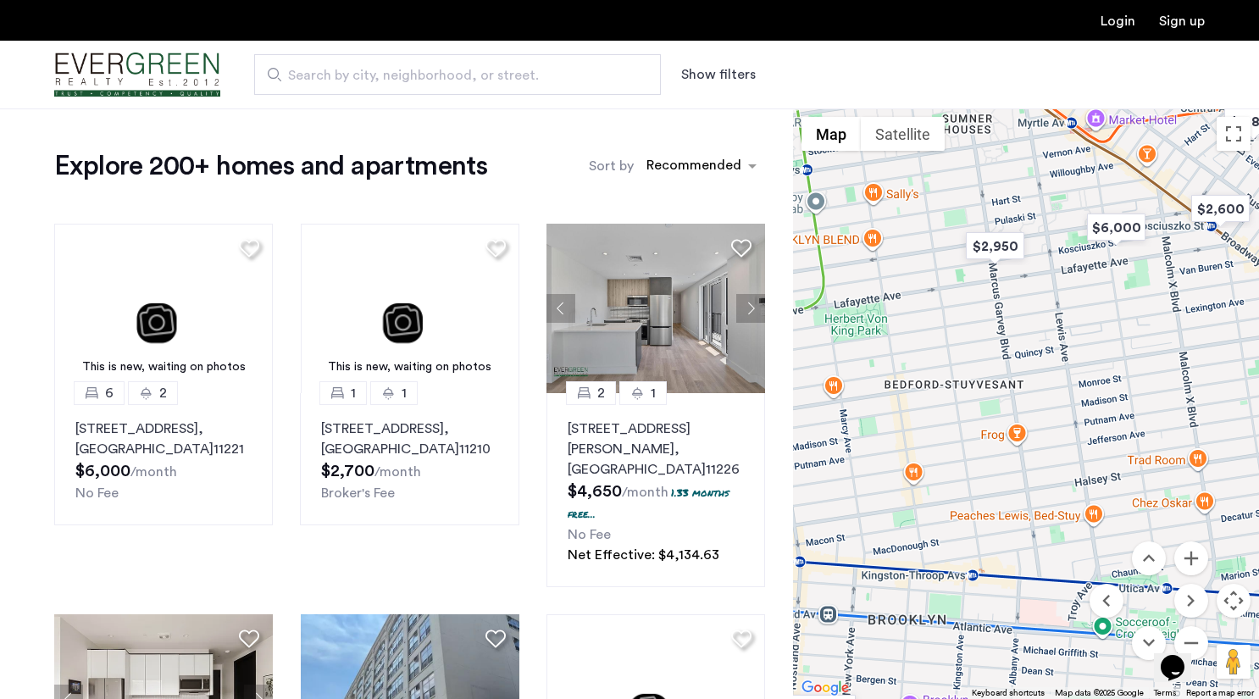
drag, startPoint x: 999, startPoint y: 473, endPoint x: 1240, endPoint y: 275, distance: 311.8
click at [1239, 275] on div "To navigate, press the arrow keys." at bounding box center [1026, 403] width 466 height 591
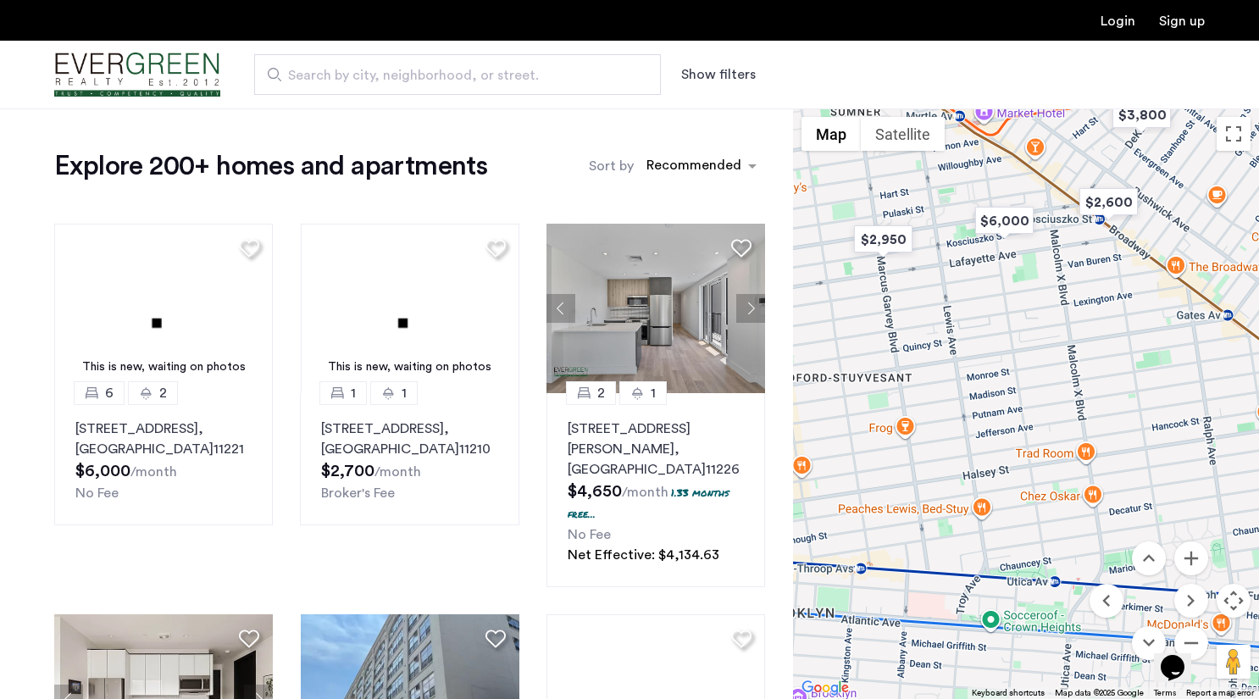
drag, startPoint x: 1201, startPoint y: 412, endPoint x: 974, endPoint y: 298, distance: 253.9
click at [976, 299] on div "To navigate, press the arrow keys." at bounding box center [1026, 403] width 466 height 591
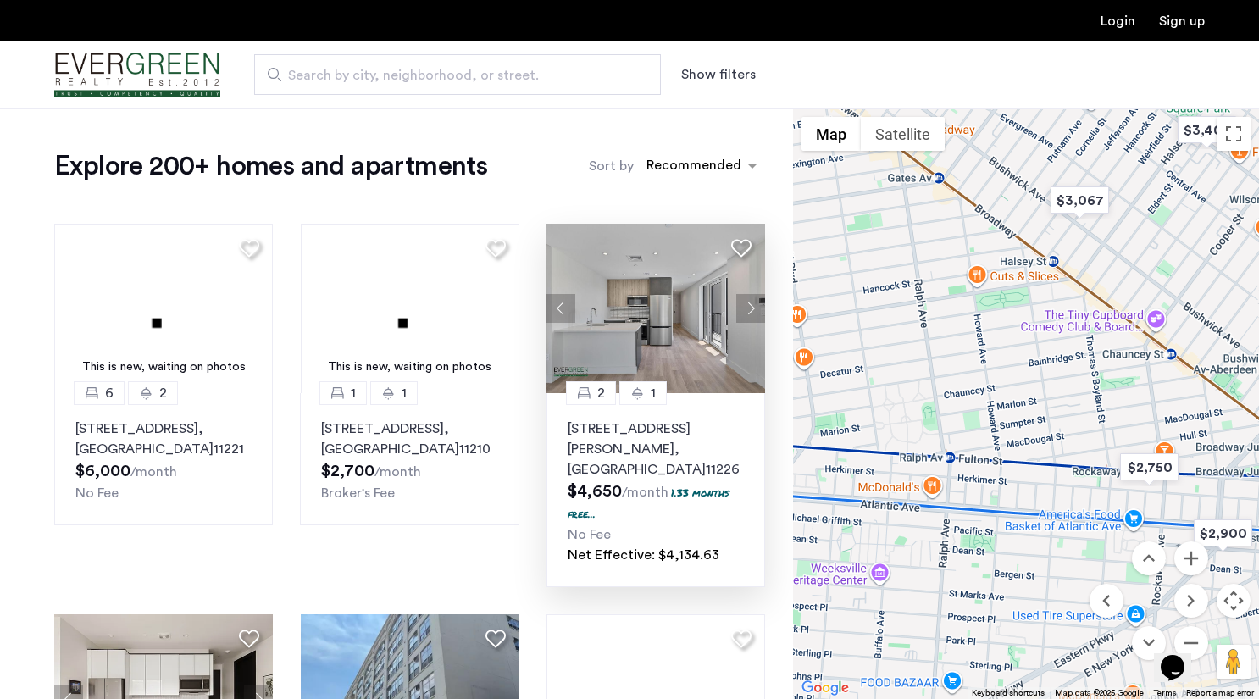
drag, startPoint x: 1074, startPoint y: 363, endPoint x: 761, endPoint y: 291, distance: 321.9
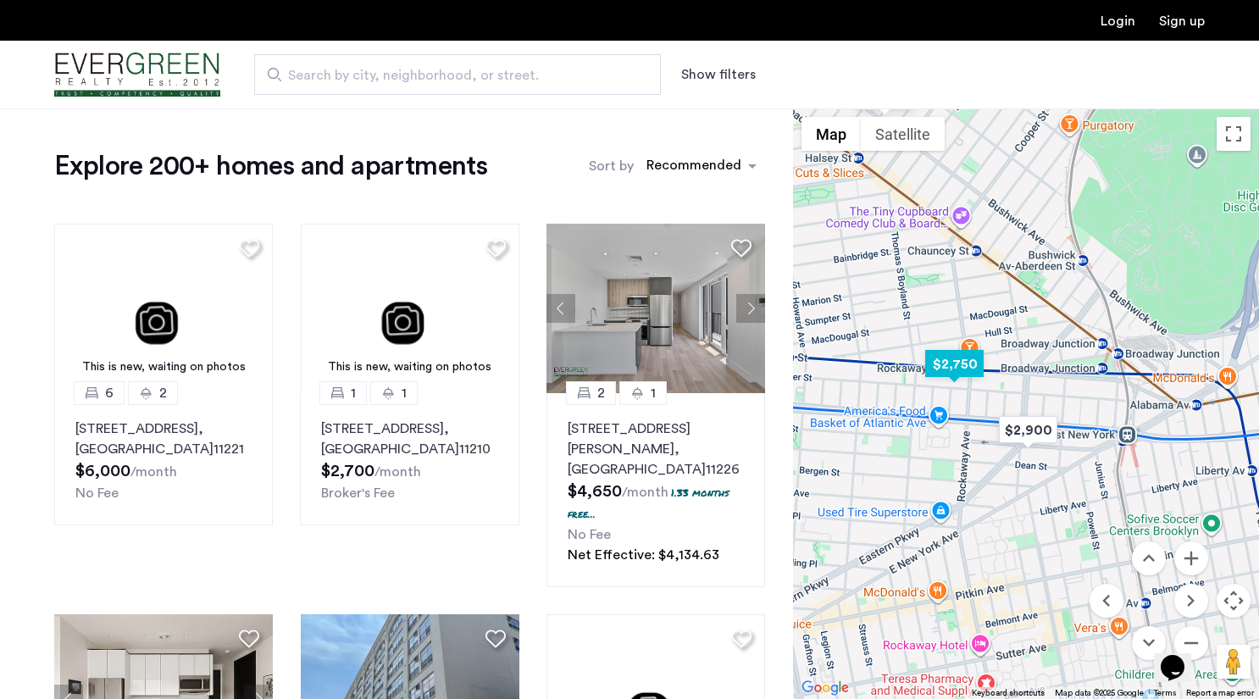
click at [958, 372] on img "$2,750" at bounding box center [954, 364] width 72 height 38
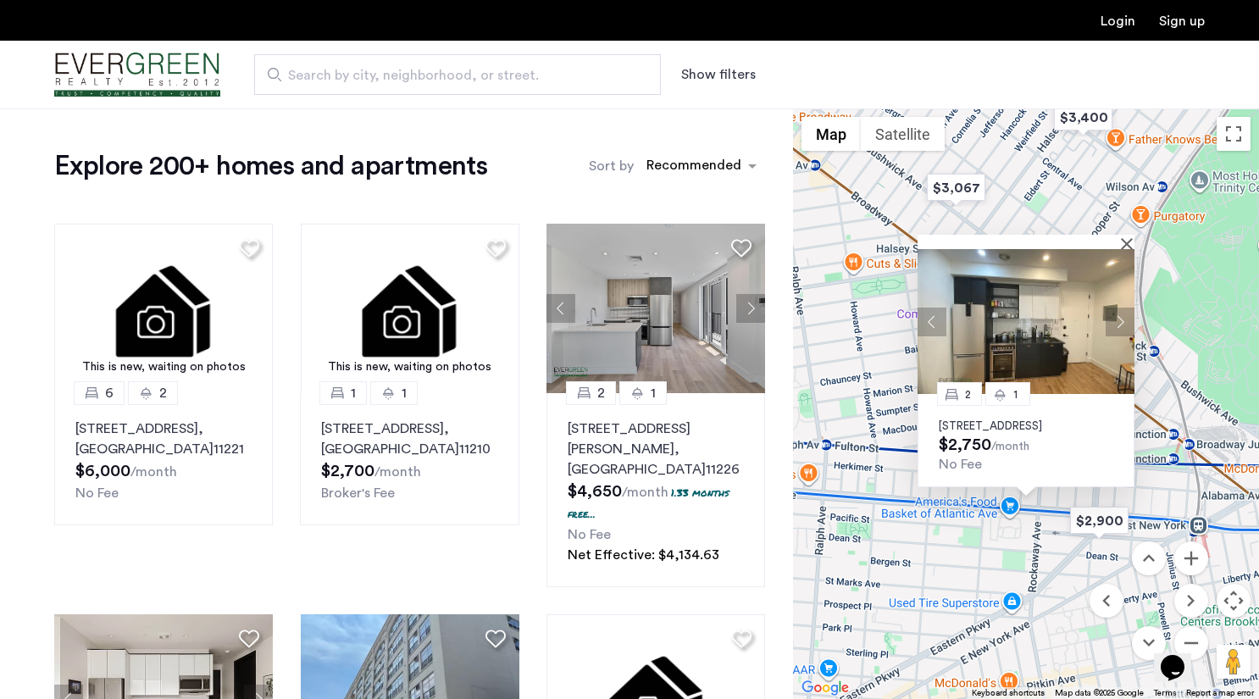
click at [1118, 308] on button "Next apartment" at bounding box center [1120, 321] width 29 height 29
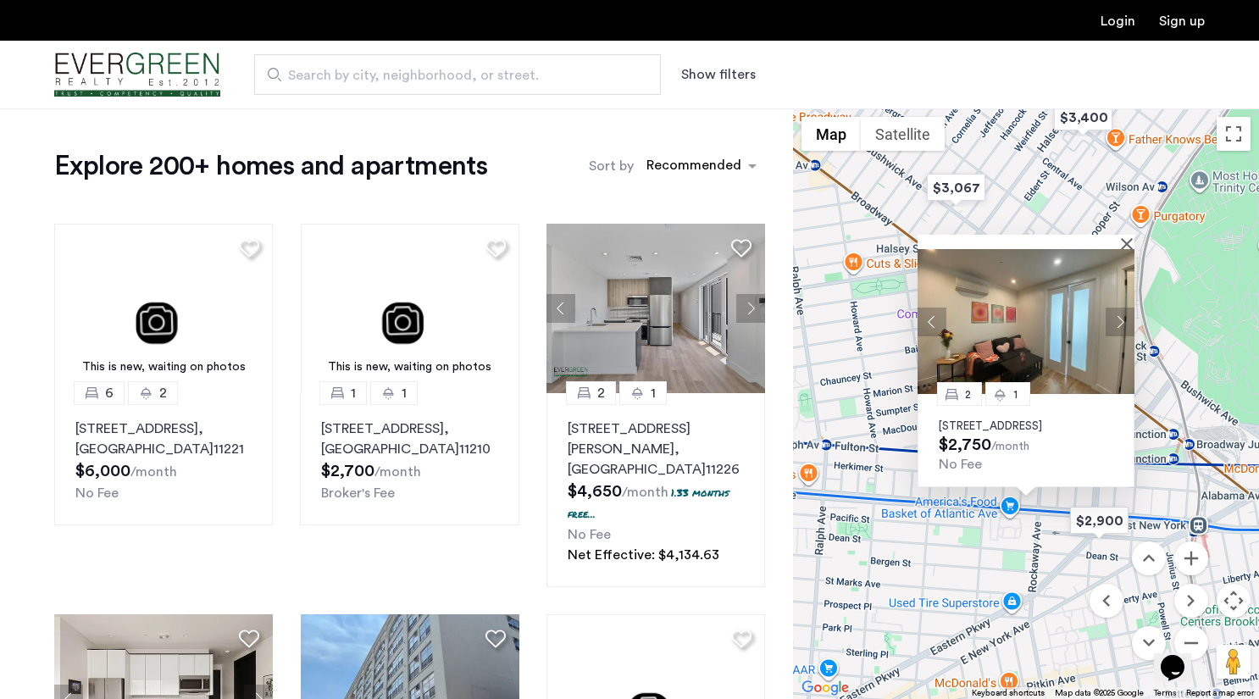
click at [1118, 308] on button "Next apartment" at bounding box center [1120, 321] width 29 height 29
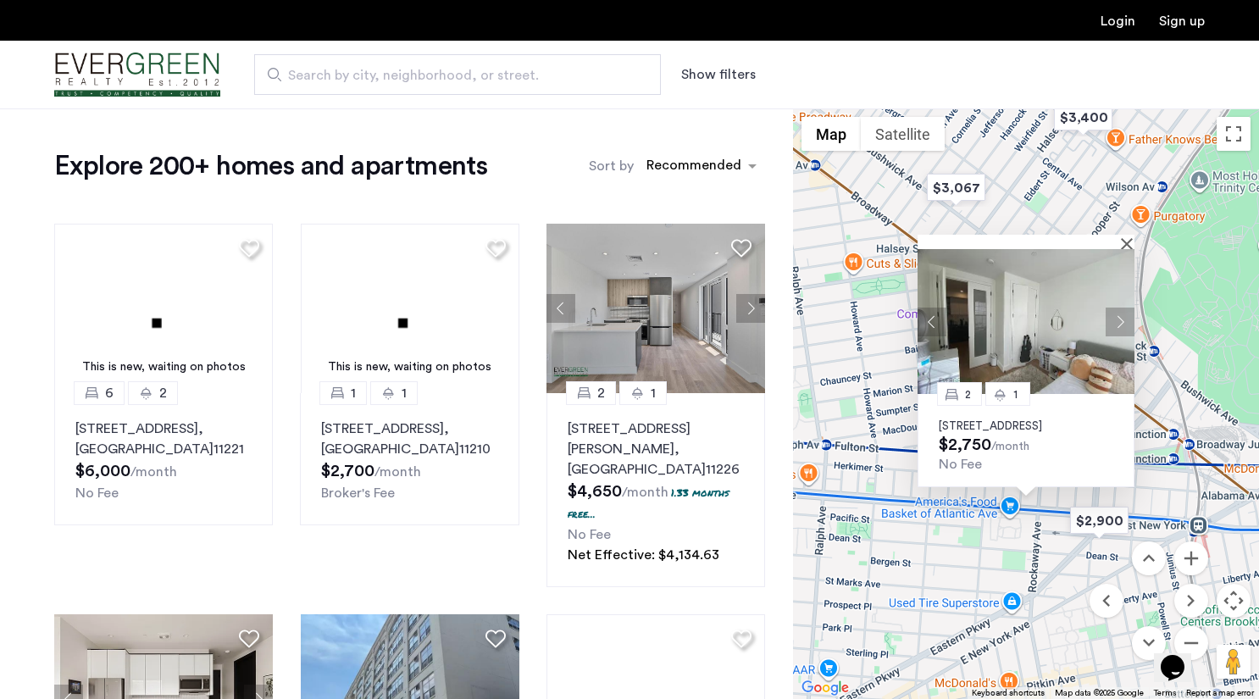
click at [1118, 308] on button "Next apartment" at bounding box center [1120, 321] width 29 height 29
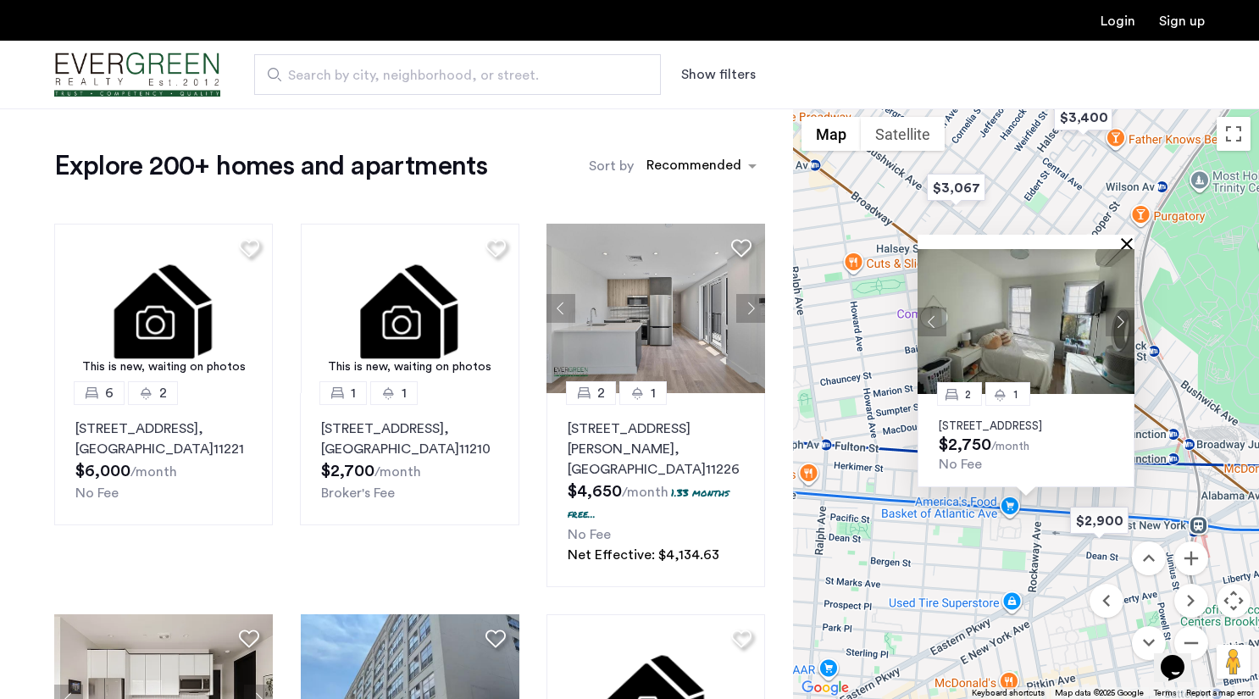
click at [1125, 237] on button "Close" at bounding box center [1130, 243] width 12 height 12
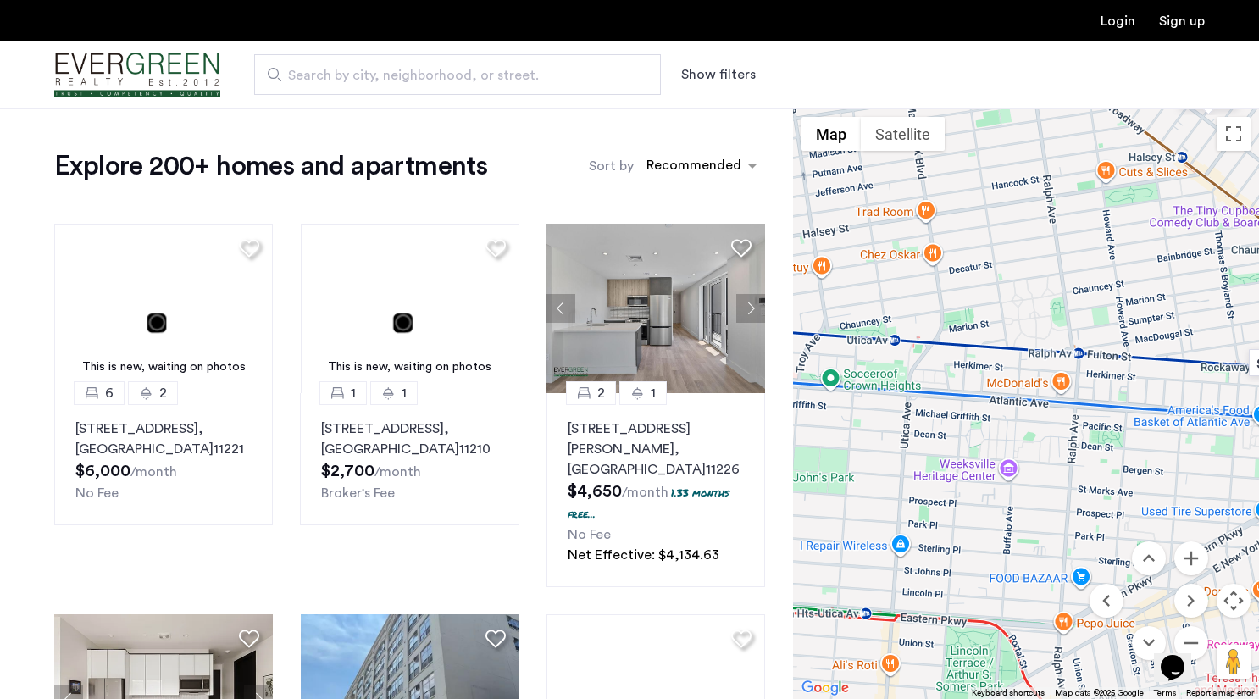
drag, startPoint x: 1019, startPoint y: 561, endPoint x: 1267, endPoint y: 460, distance: 267.2
click at [1258, 460] on html "Login Sign up Search by city, neighborhood, or street. Show filters Price Fee A…" at bounding box center [629, 349] width 1259 height 699
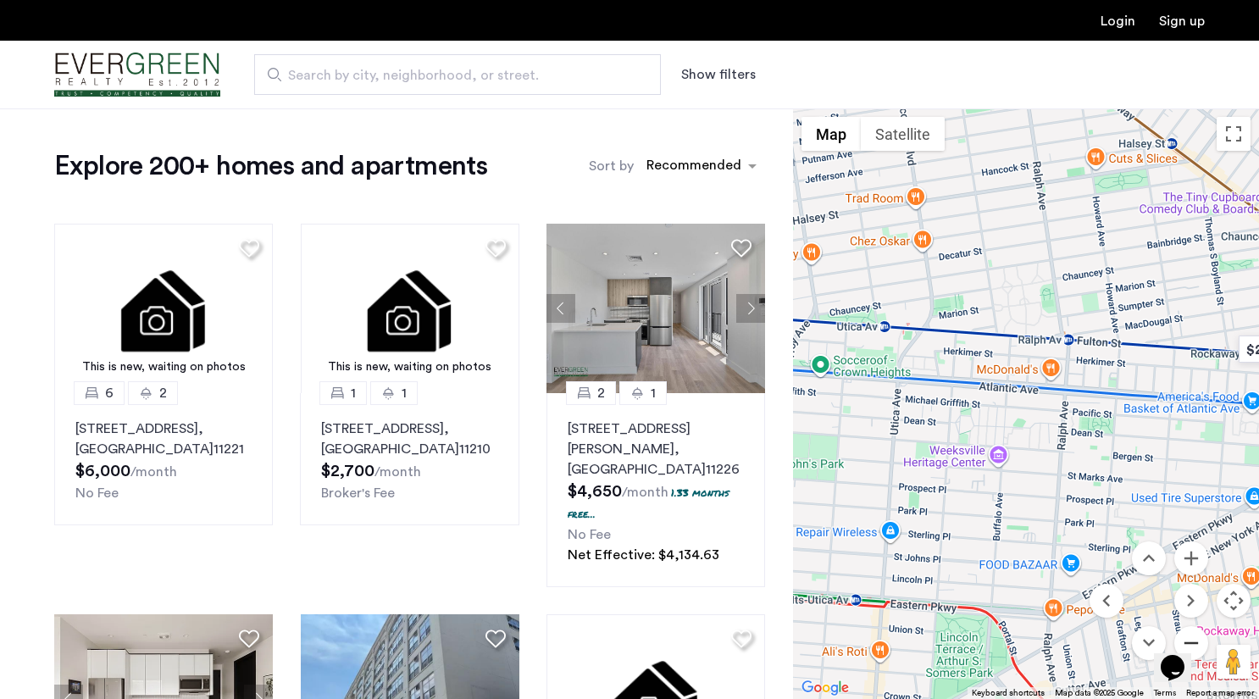
click at [1187, 630] on button "Zoom out" at bounding box center [1191, 643] width 34 height 34
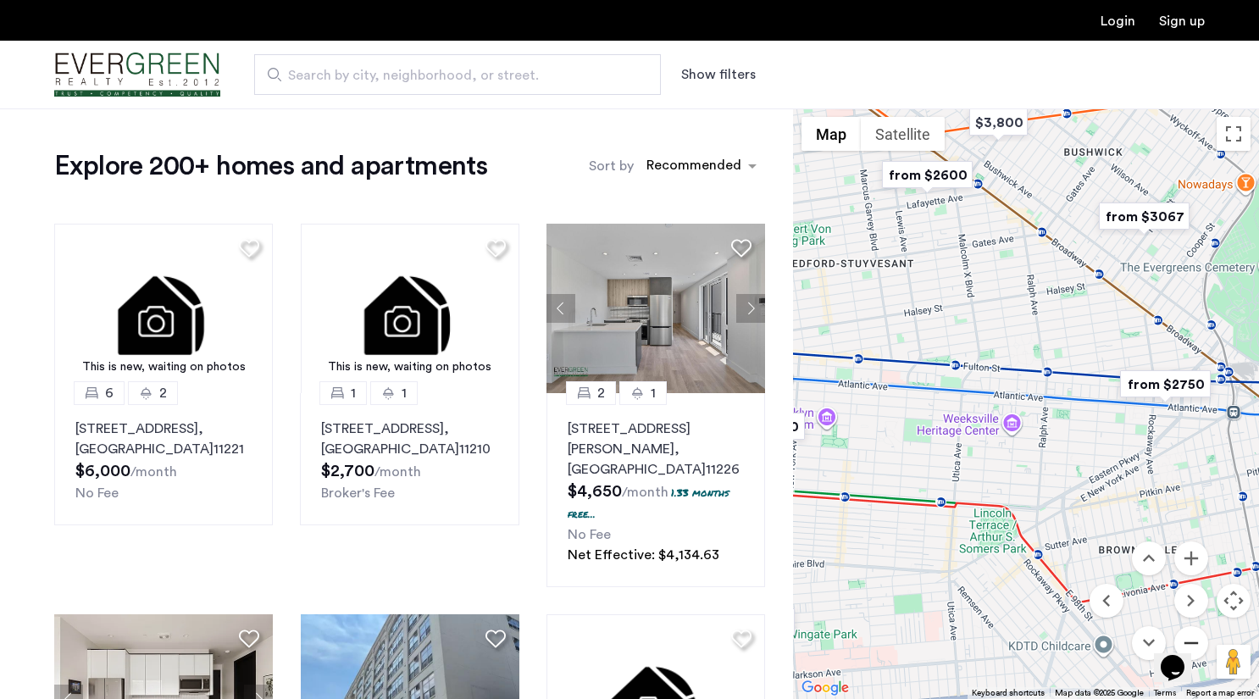
click at [1187, 630] on button "Zoom out" at bounding box center [1191, 643] width 34 height 34
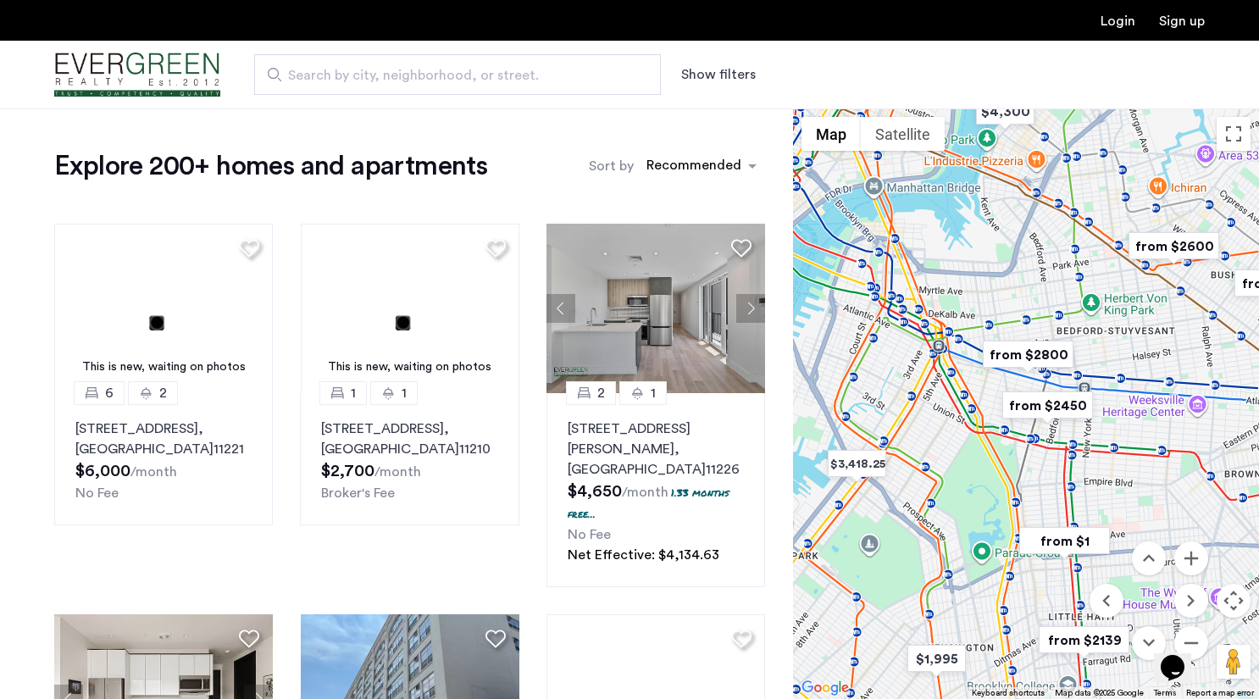
drag, startPoint x: 909, startPoint y: 591, endPoint x: 1090, endPoint y: 591, distance: 181.3
click at [1090, 590] on div "$4,100 $3,418.25 $4,300 $1,995 $3,415 from $2600 from $2139 from $1 from $2800 …" at bounding box center [1026, 403] width 466 height 591
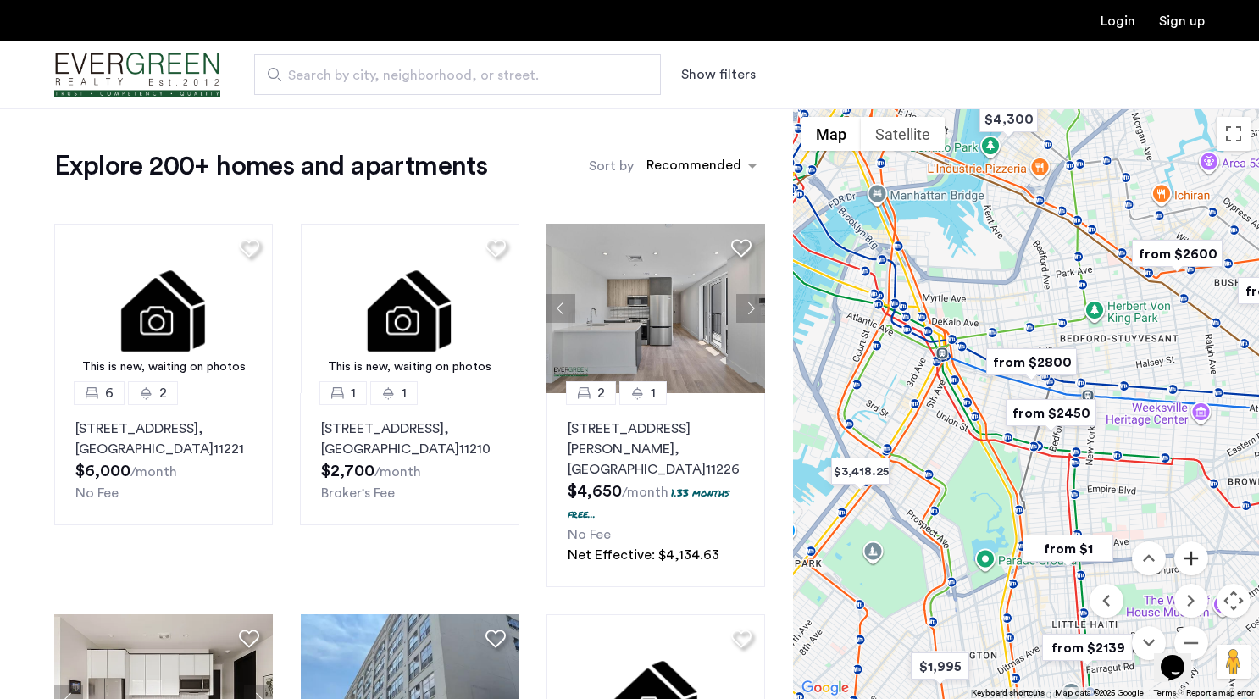
click at [1199, 568] on button "Zoom in" at bounding box center [1191, 558] width 34 height 34
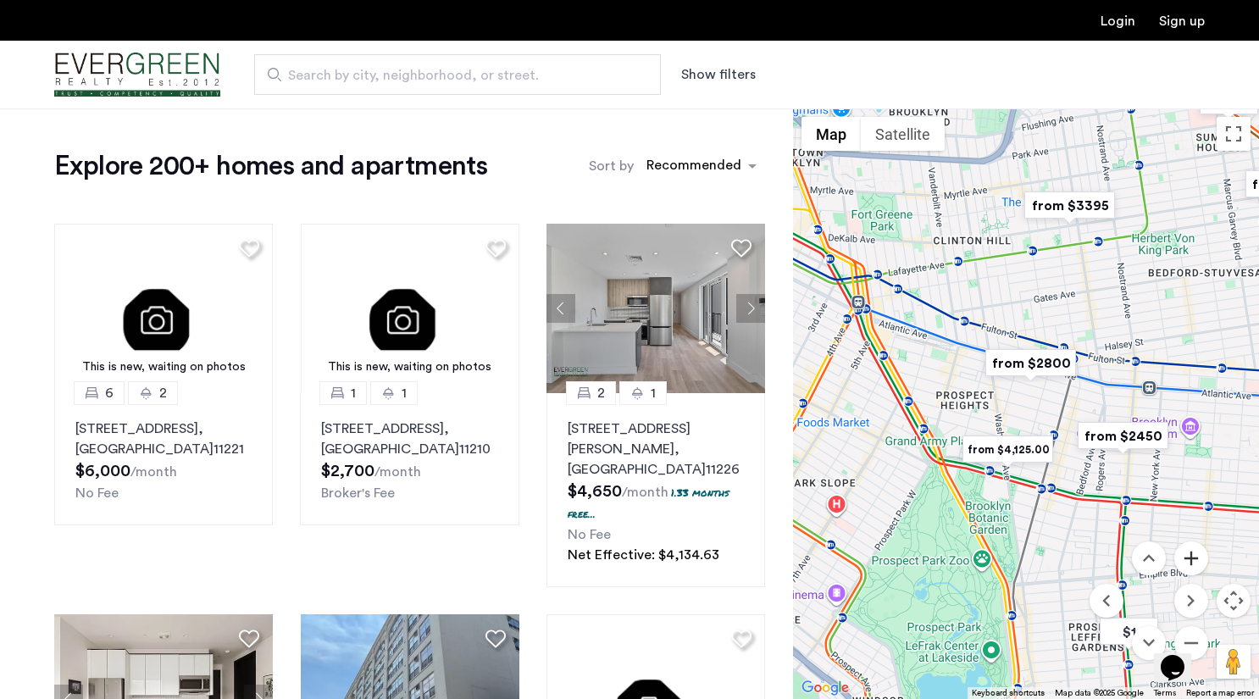
click at [1199, 568] on button "Zoom in" at bounding box center [1191, 558] width 34 height 34
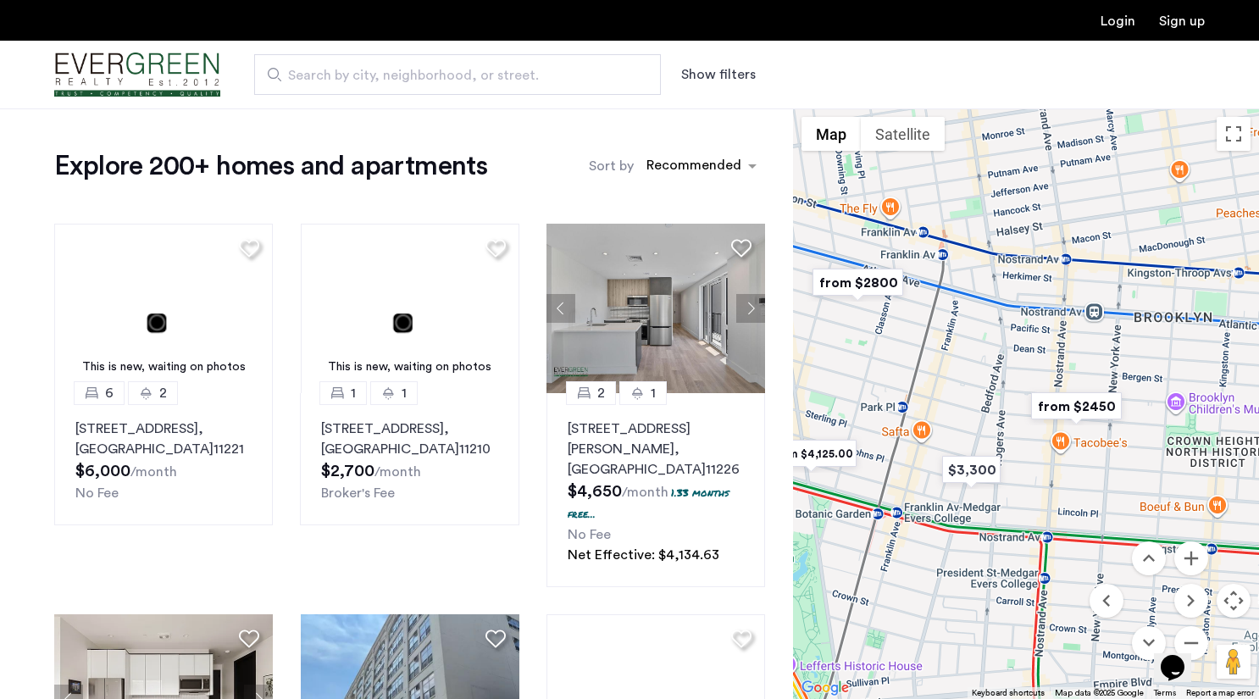
drag, startPoint x: 1212, startPoint y: 514, endPoint x: 1000, endPoint y: 451, distance: 221.2
click at [1000, 451] on div at bounding box center [1026, 403] width 466 height 591
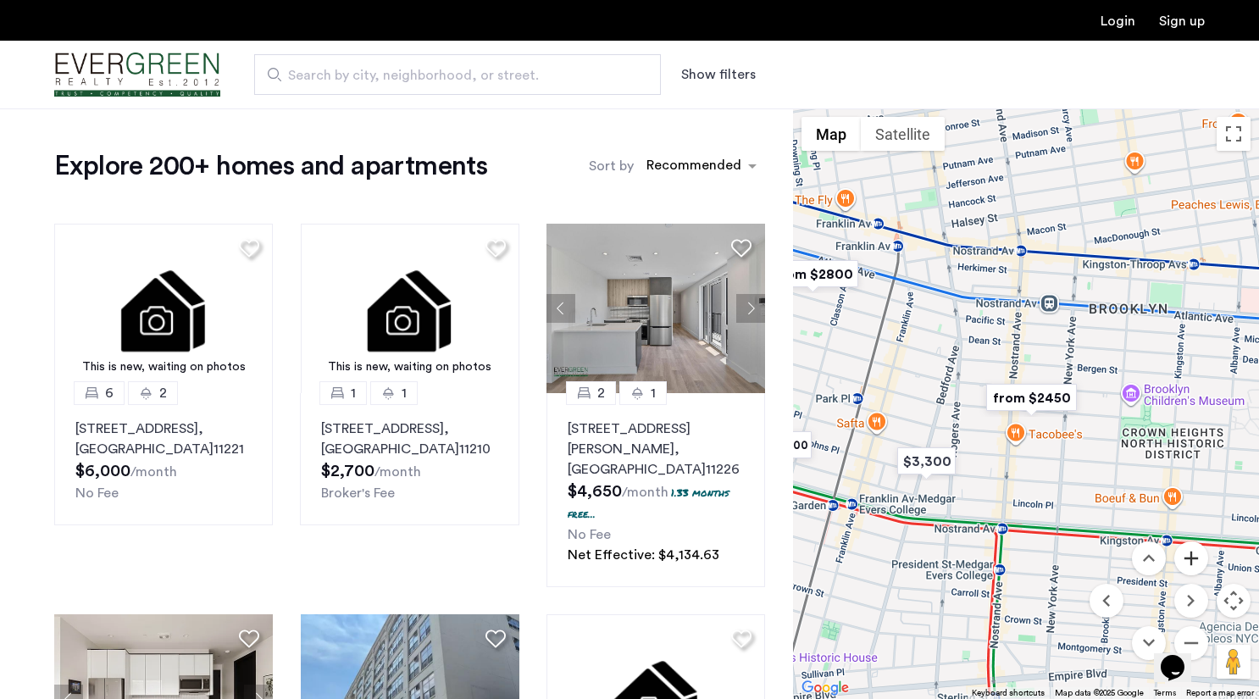
click at [1199, 563] on button "Zoom in" at bounding box center [1191, 558] width 34 height 34
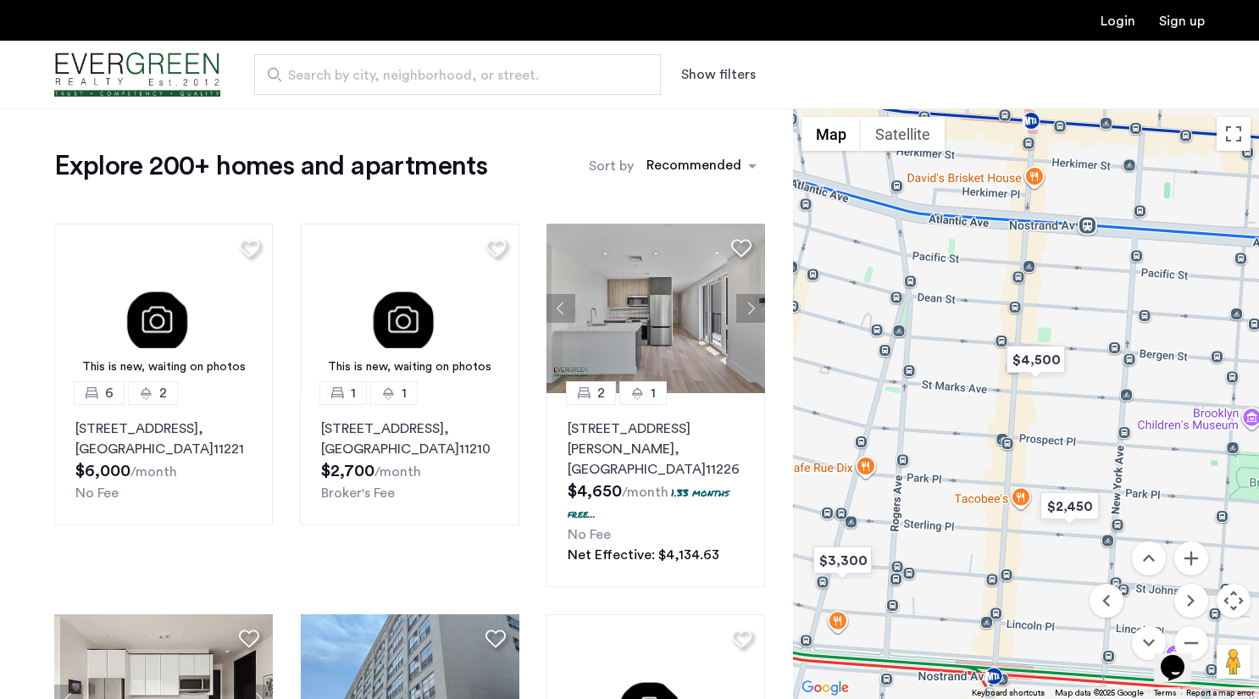
drag, startPoint x: 1043, startPoint y: 251, endPoint x: 1170, endPoint y: 549, distance: 324.2
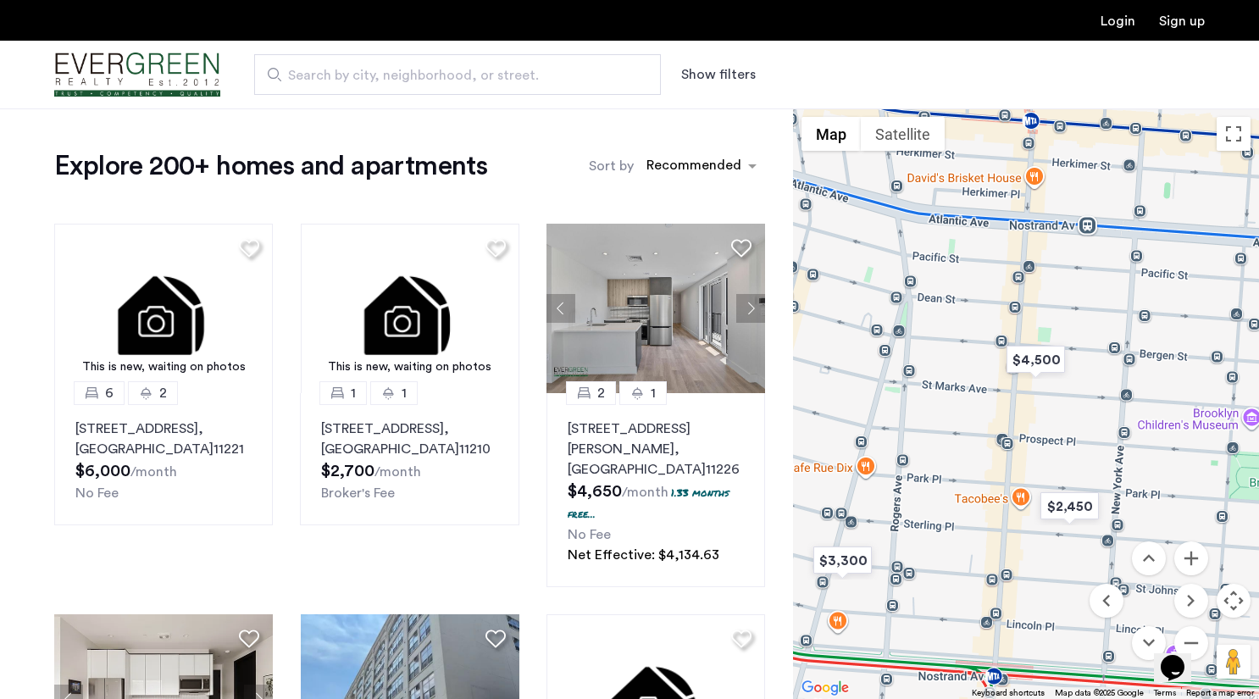
click at [1170, 547] on div "$4,100 $3,418.25 $4,300 $1,995 $3,415 $1 $3,800 $3,000 $3,487 $2,139 $2,600 $6,…" at bounding box center [1026, 403] width 466 height 591
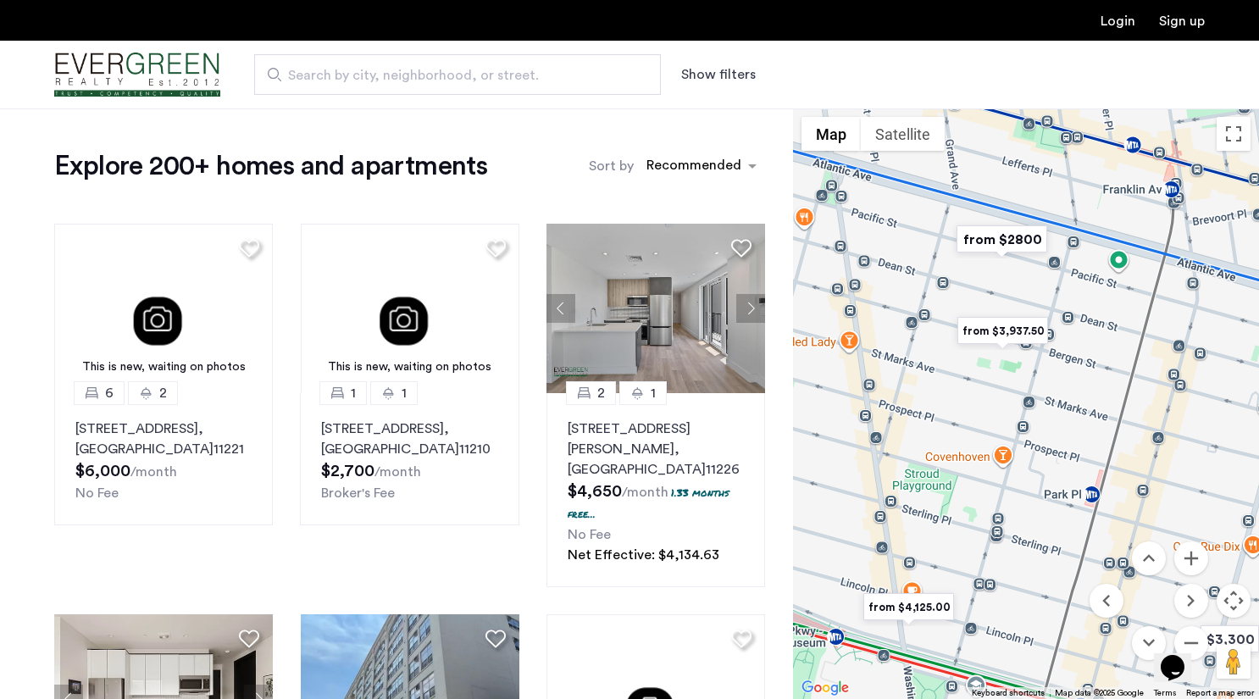
drag, startPoint x: 1027, startPoint y: 571, endPoint x: 1273, endPoint y: 205, distance: 441.3
click at [1258, 205] on html "Login Sign up Search by city, neighborhood, or street. Show filters Price Fee A…" at bounding box center [629, 349] width 1259 height 699
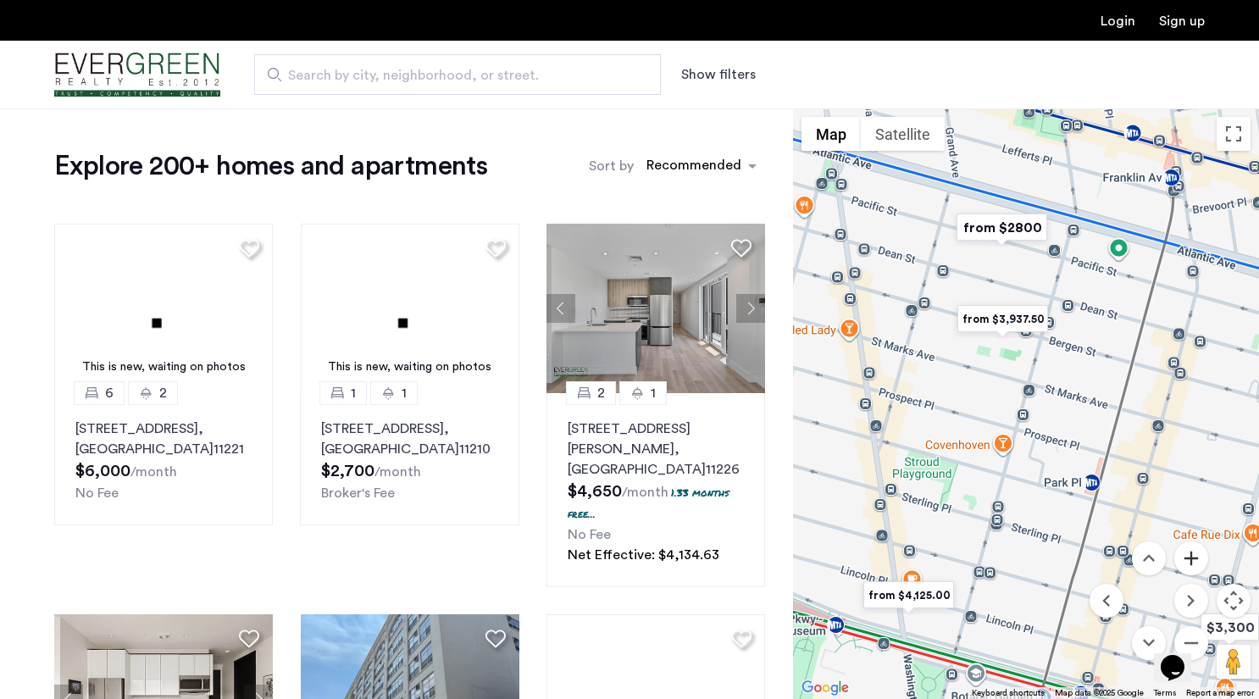
click at [1197, 562] on button "Zoom in" at bounding box center [1191, 558] width 34 height 34
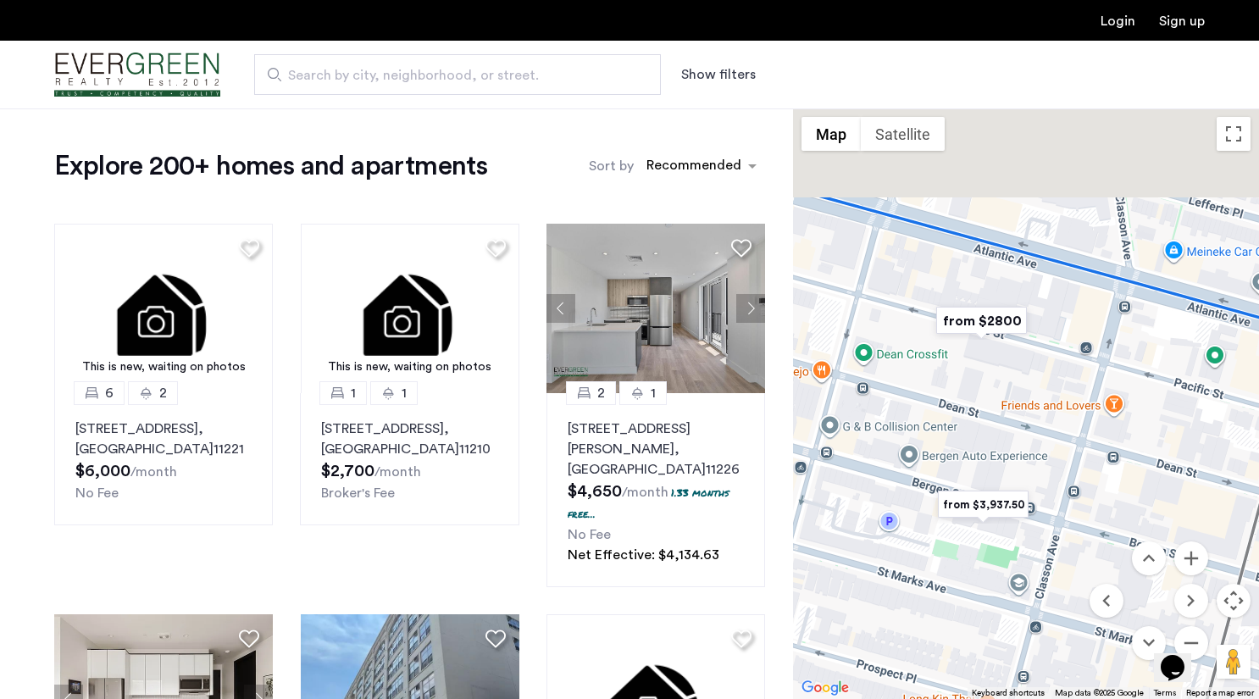
drag, startPoint x: 1028, startPoint y: 336, endPoint x: 1027, endPoint y: 602, distance: 266.1
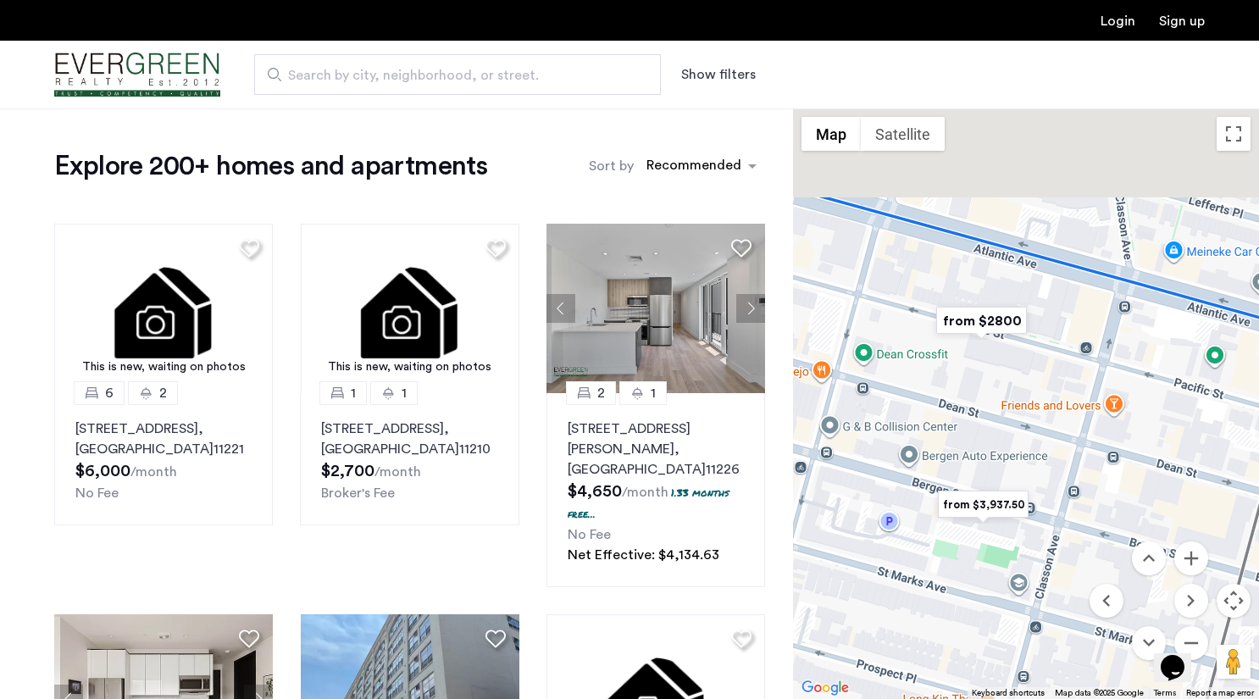
click at [1027, 601] on div at bounding box center [1026, 403] width 466 height 591
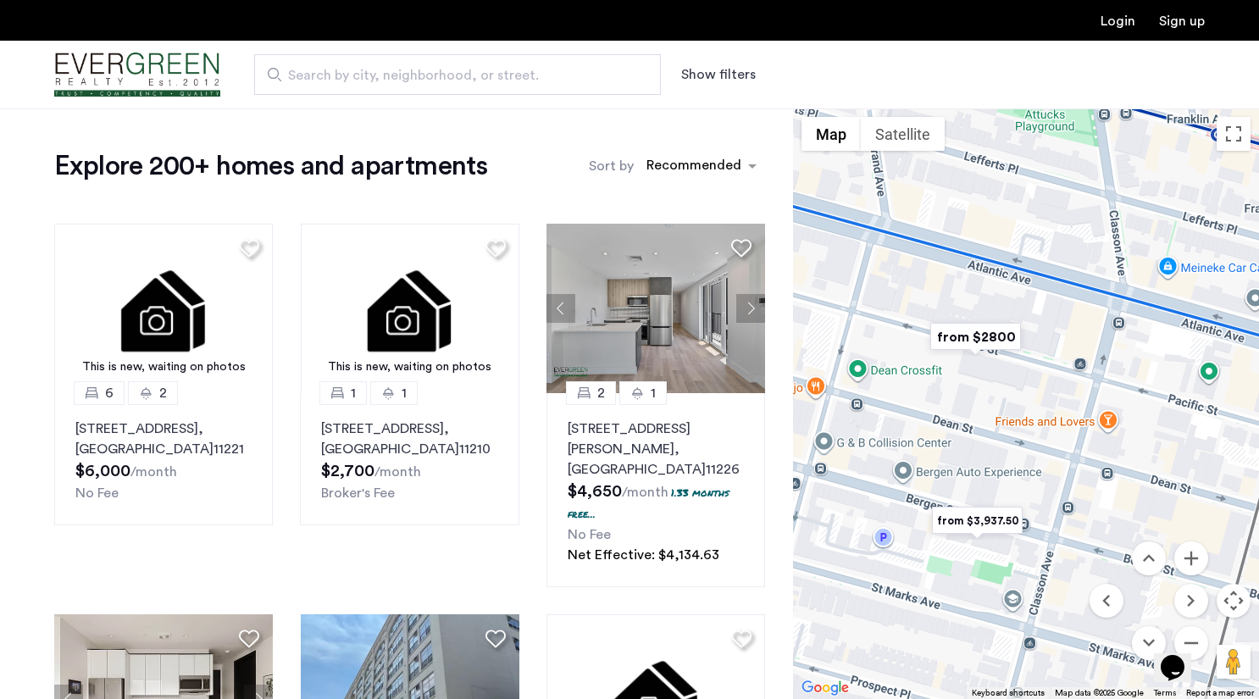
click at [989, 341] on img "from $2800" at bounding box center [976, 337] width 104 height 38
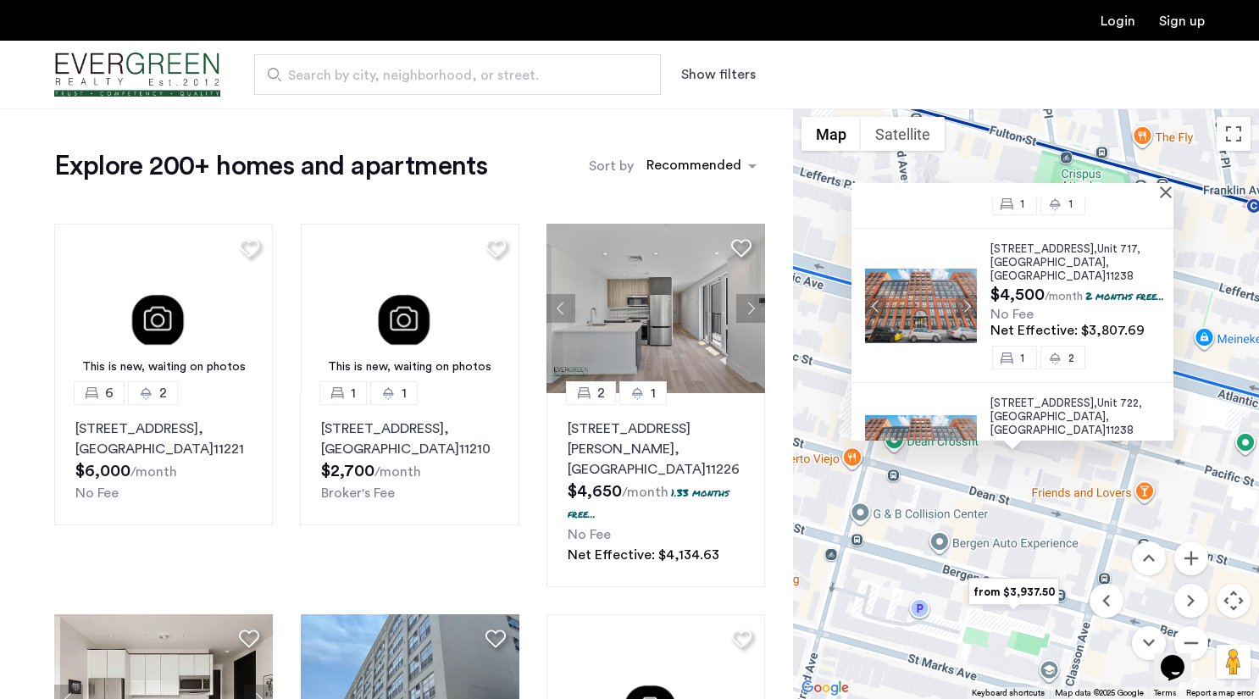
scroll to position [693, 0]
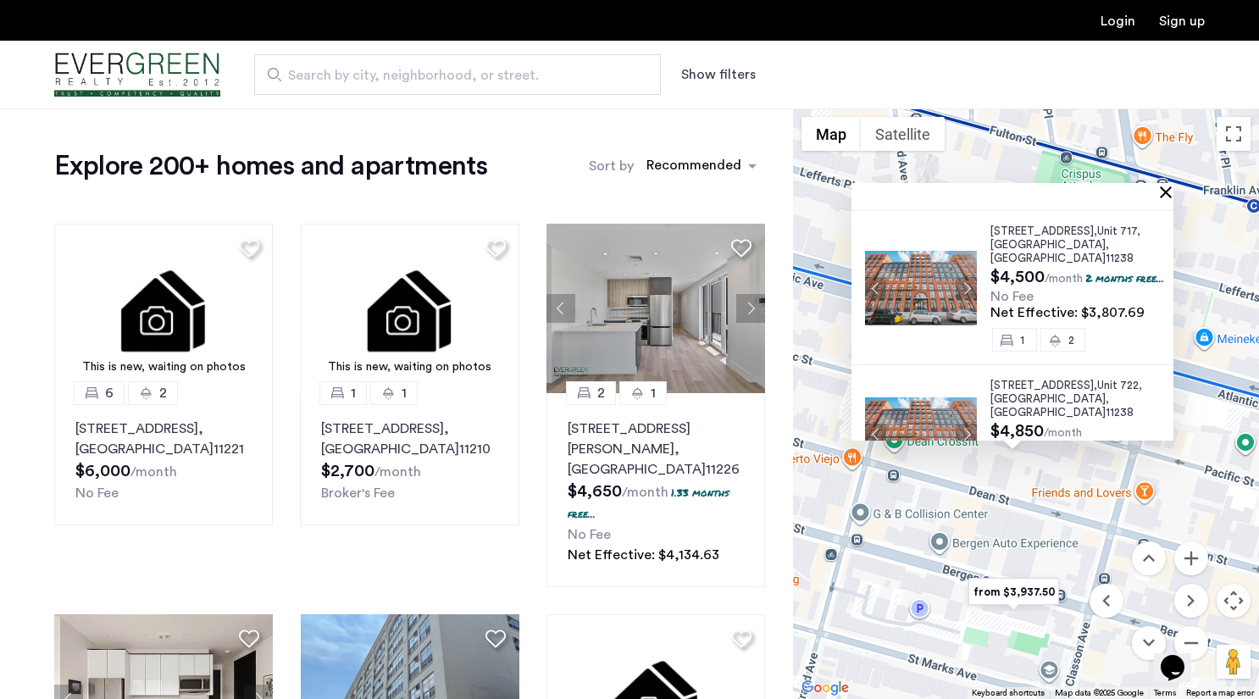
click at [1172, 191] on button "Close" at bounding box center [1169, 192] width 12 height 12
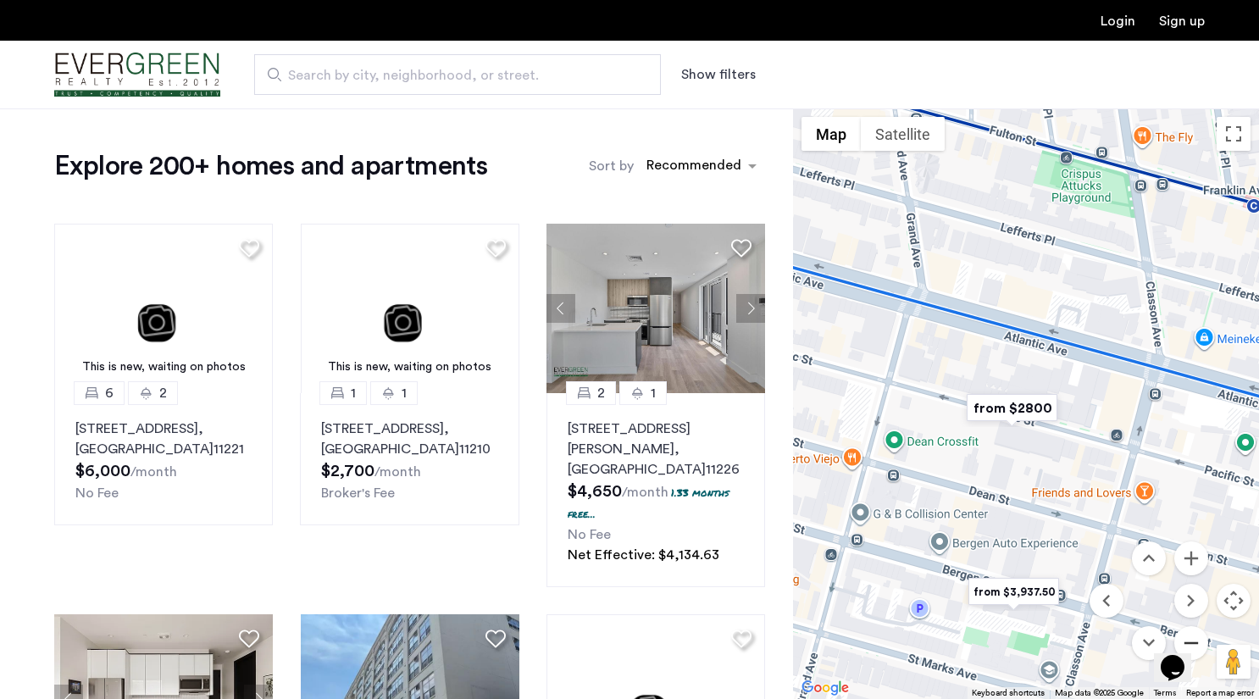
click at [1190, 630] on button "Zoom out" at bounding box center [1191, 643] width 34 height 34
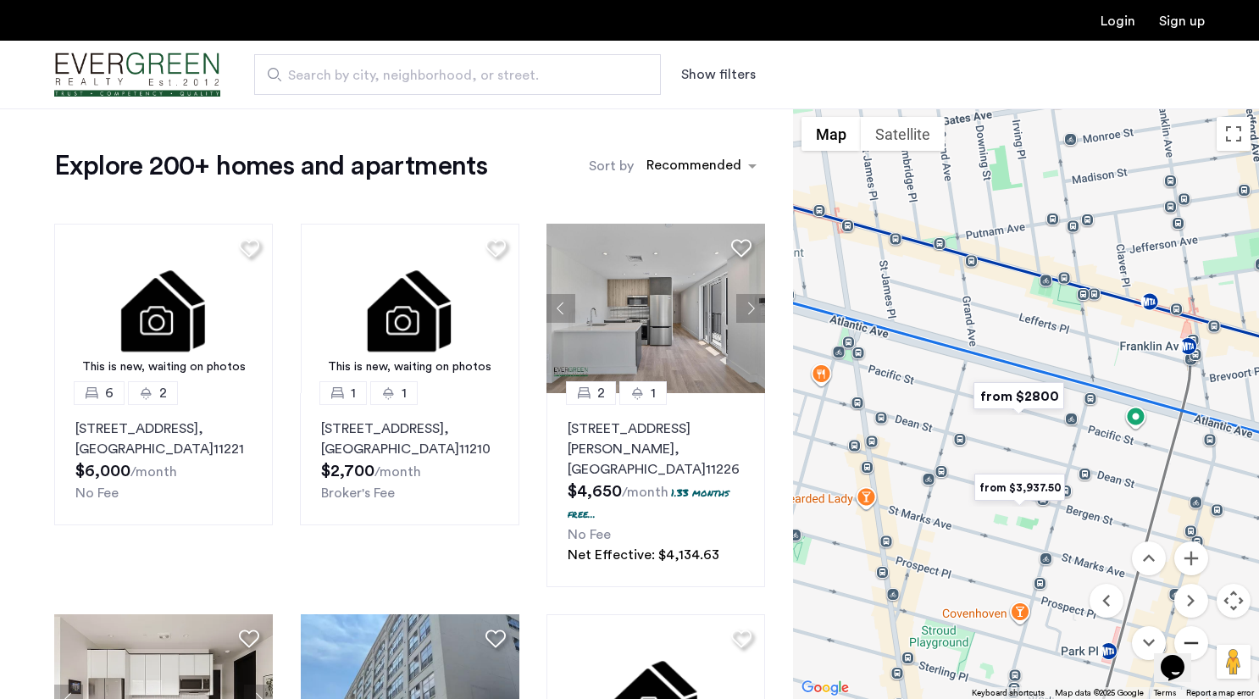
click at [1190, 630] on button "Zoom out" at bounding box center [1191, 643] width 34 height 34
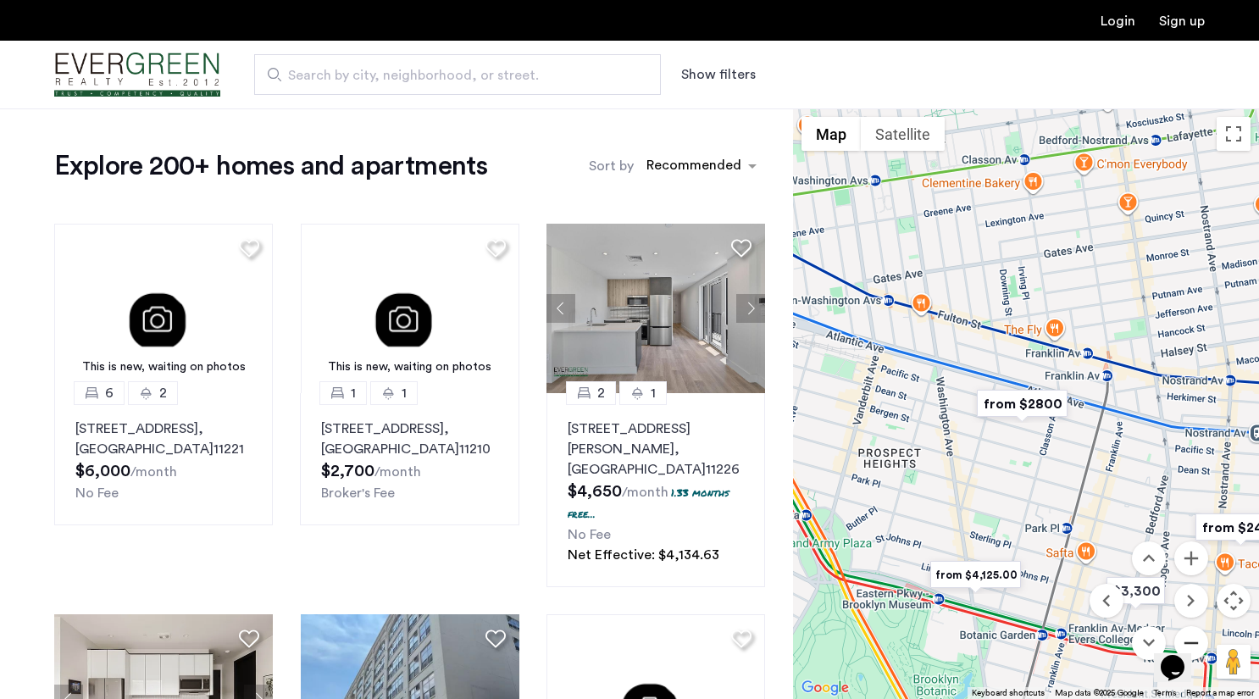
click at [1190, 630] on button "Zoom out" at bounding box center [1191, 643] width 34 height 34
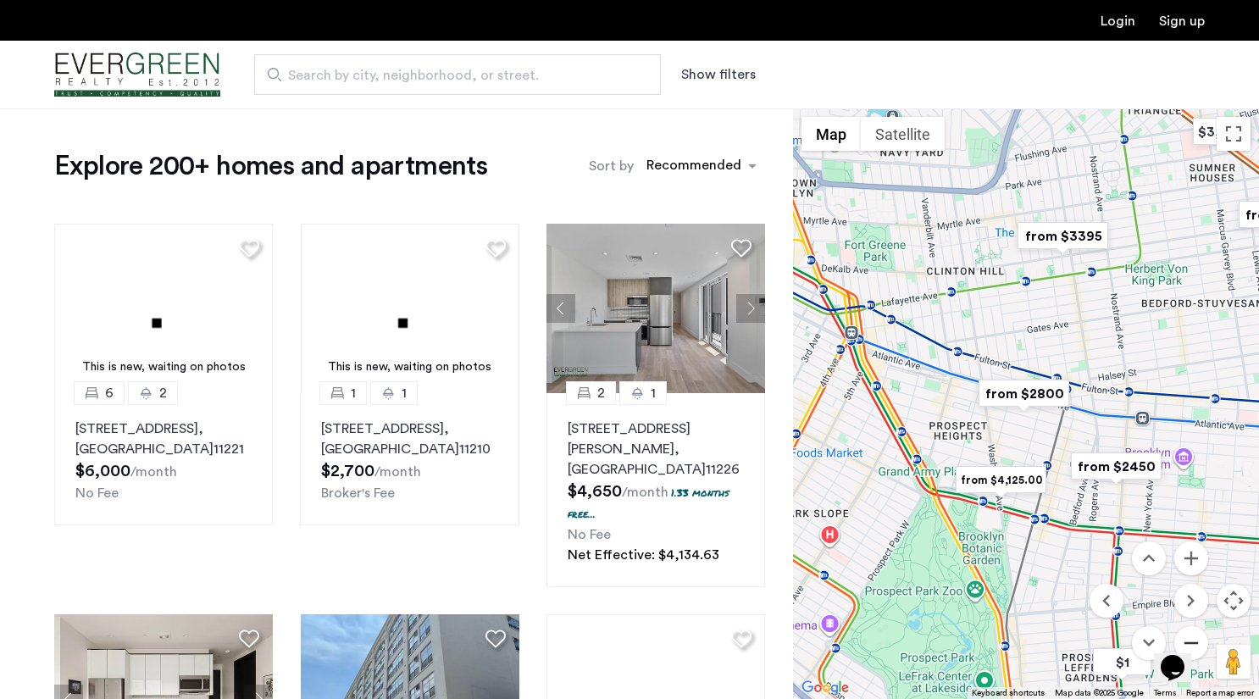
click at [1190, 630] on button "Zoom out" at bounding box center [1191, 643] width 34 height 34
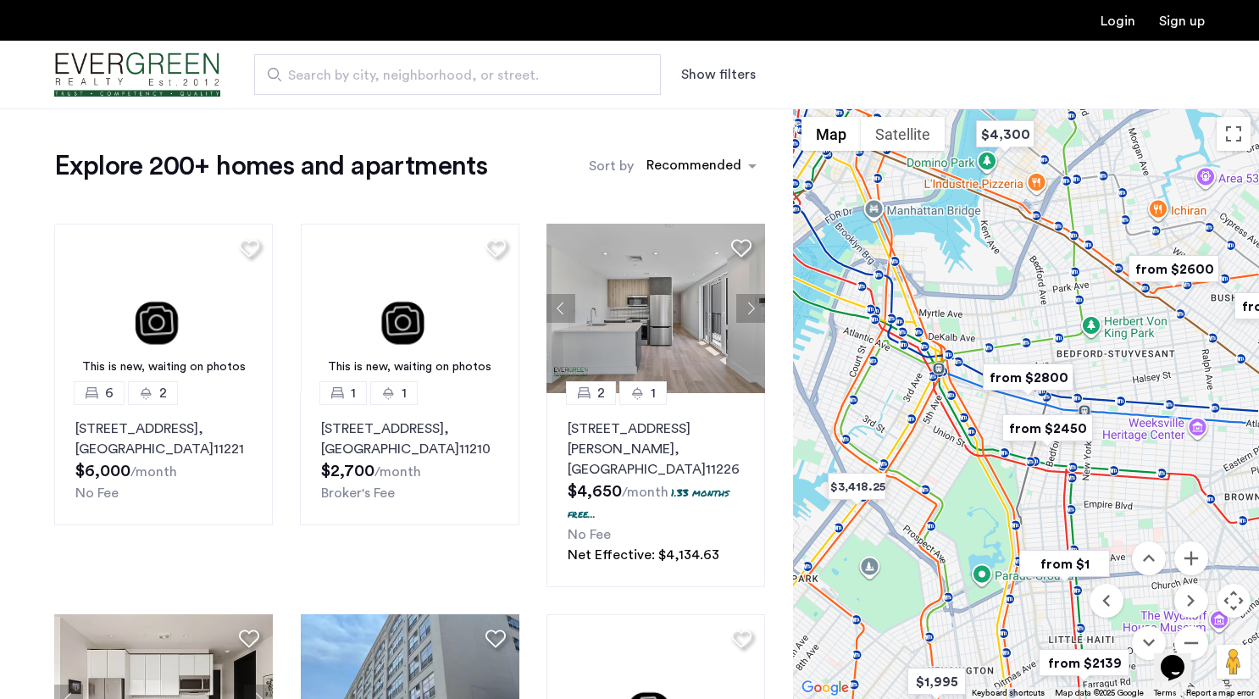
click at [1174, 269] on img "from $2600" at bounding box center [1174, 269] width 104 height 38
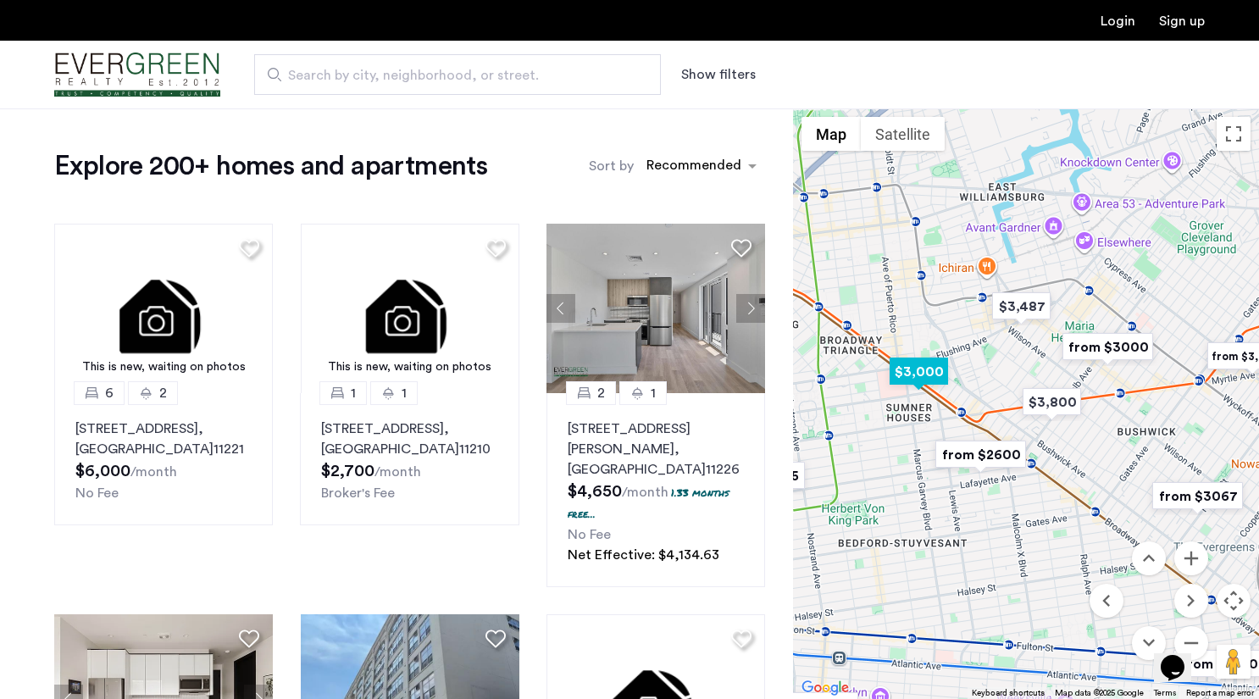
click at [927, 382] on img "$3,000" at bounding box center [919, 371] width 72 height 38
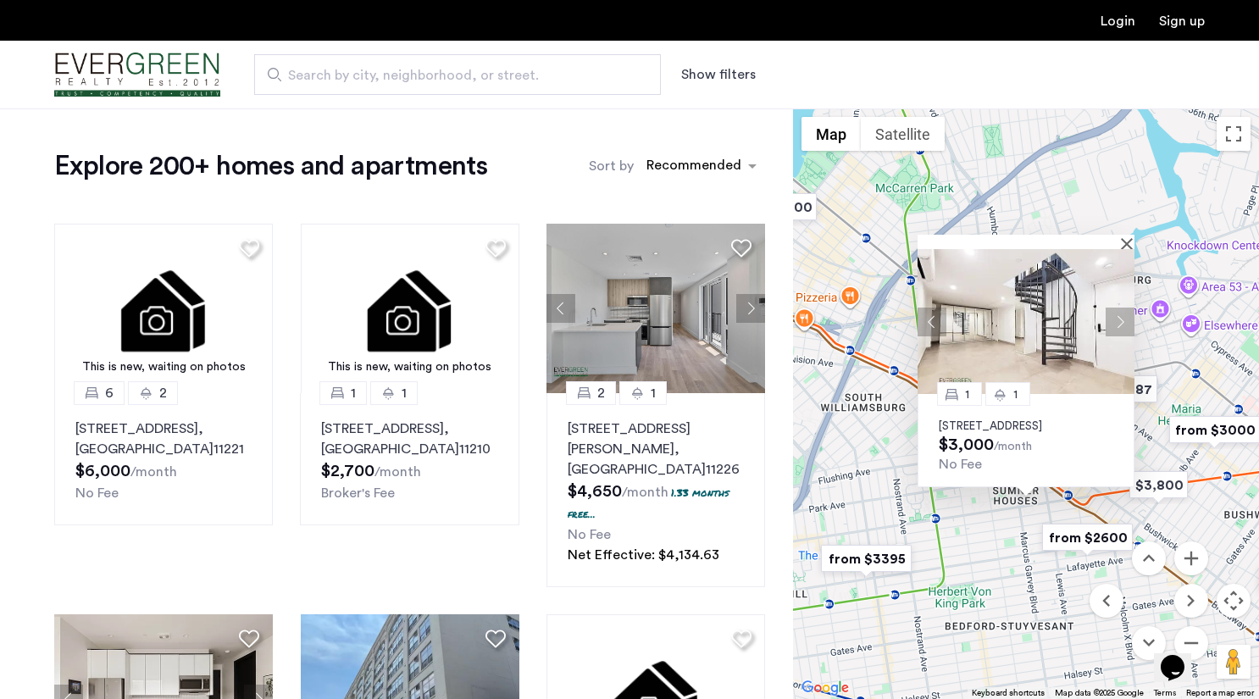
click at [1123, 307] on button "Next apartment" at bounding box center [1120, 321] width 29 height 29
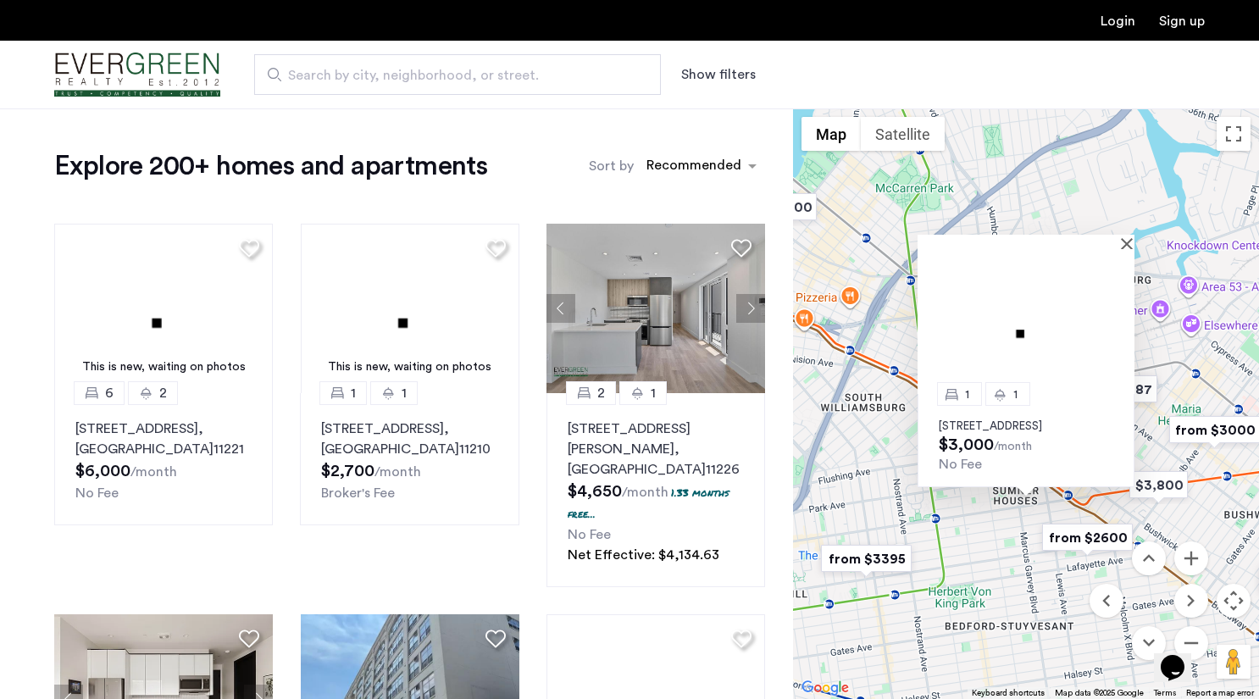
click at [1123, 306] on img at bounding box center [1026, 321] width 217 height 145
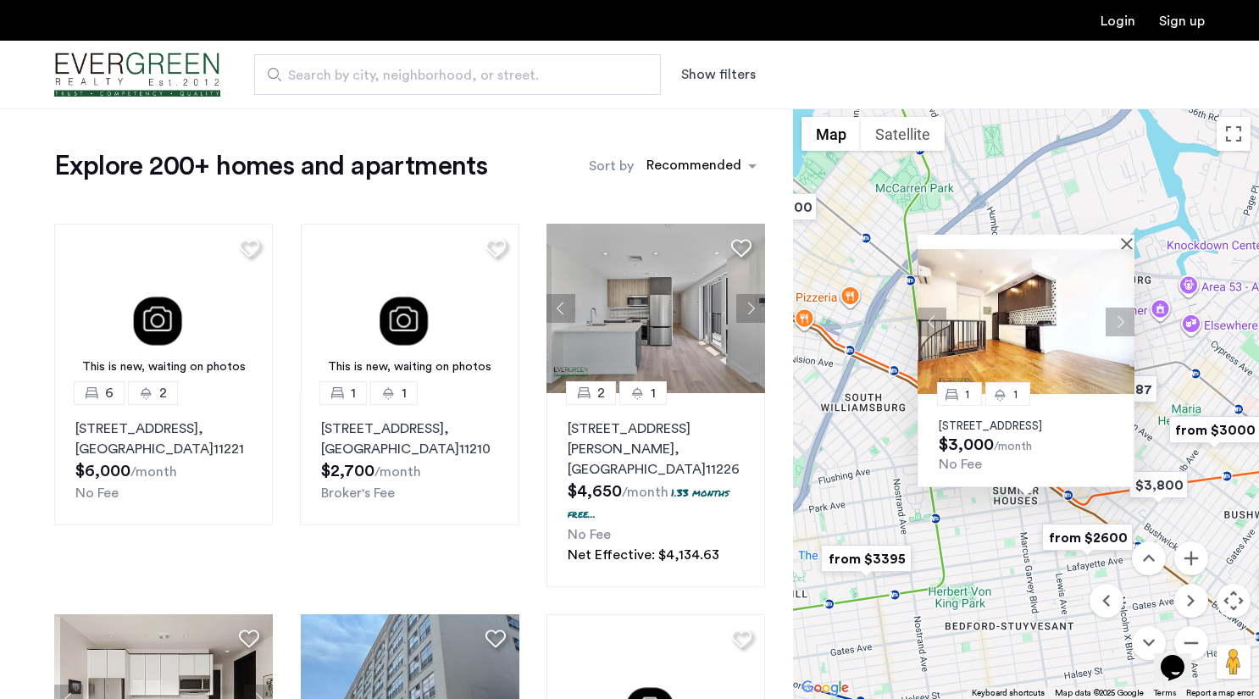
click at [1123, 307] on button "Next apartment" at bounding box center [1120, 321] width 29 height 29
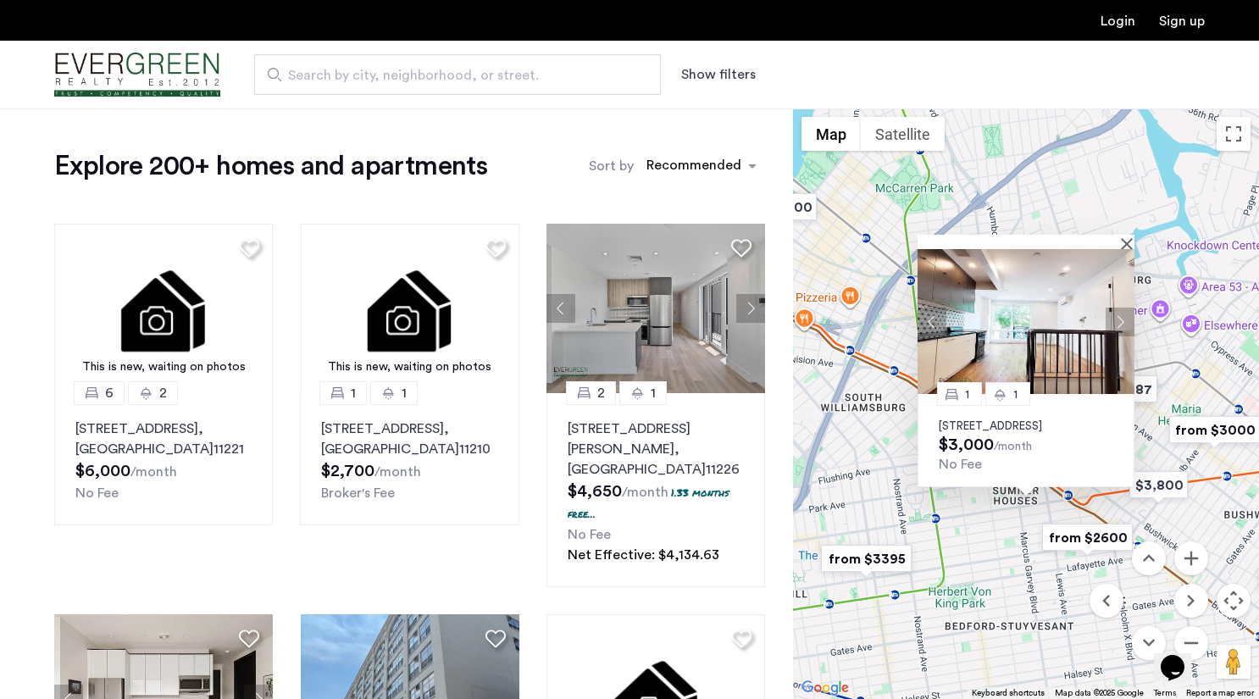
click at [1123, 307] on button "Next apartment" at bounding box center [1120, 321] width 29 height 29
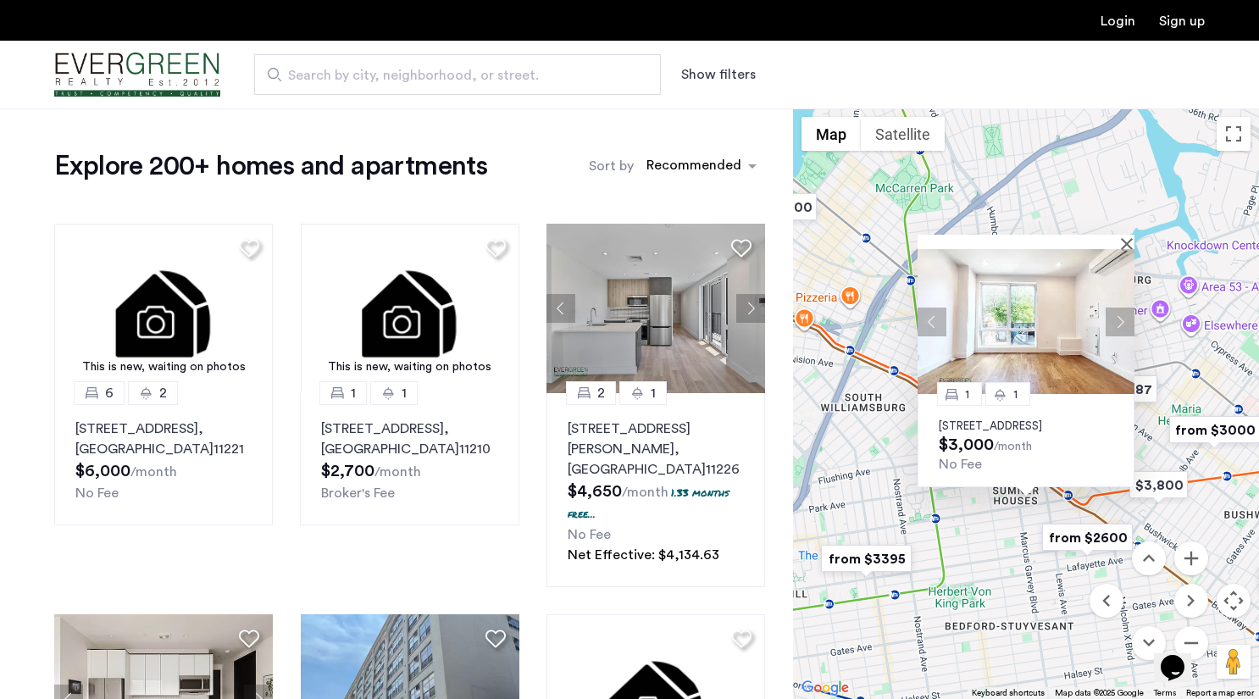
click at [1123, 307] on button "Next apartment" at bounding box center [1120, 321] width 29 height 29
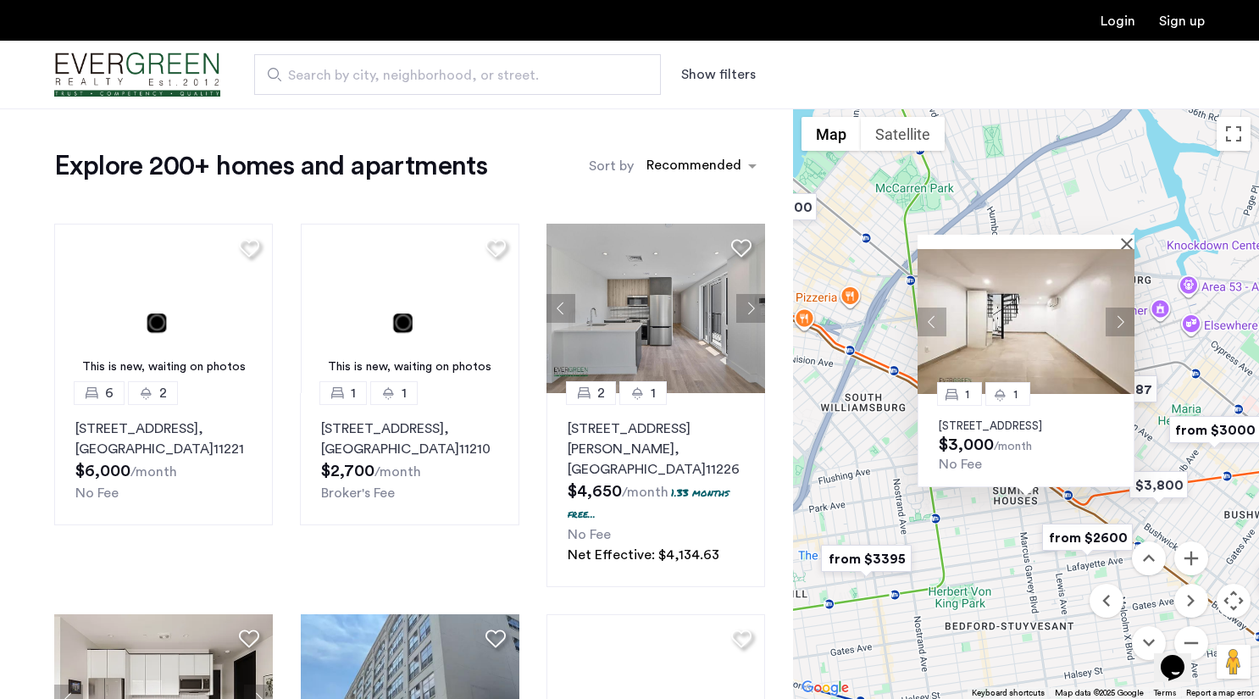
click at [1123, 307] on button "Next apartment" at bounding box center [1120, 321] width 29 height 29
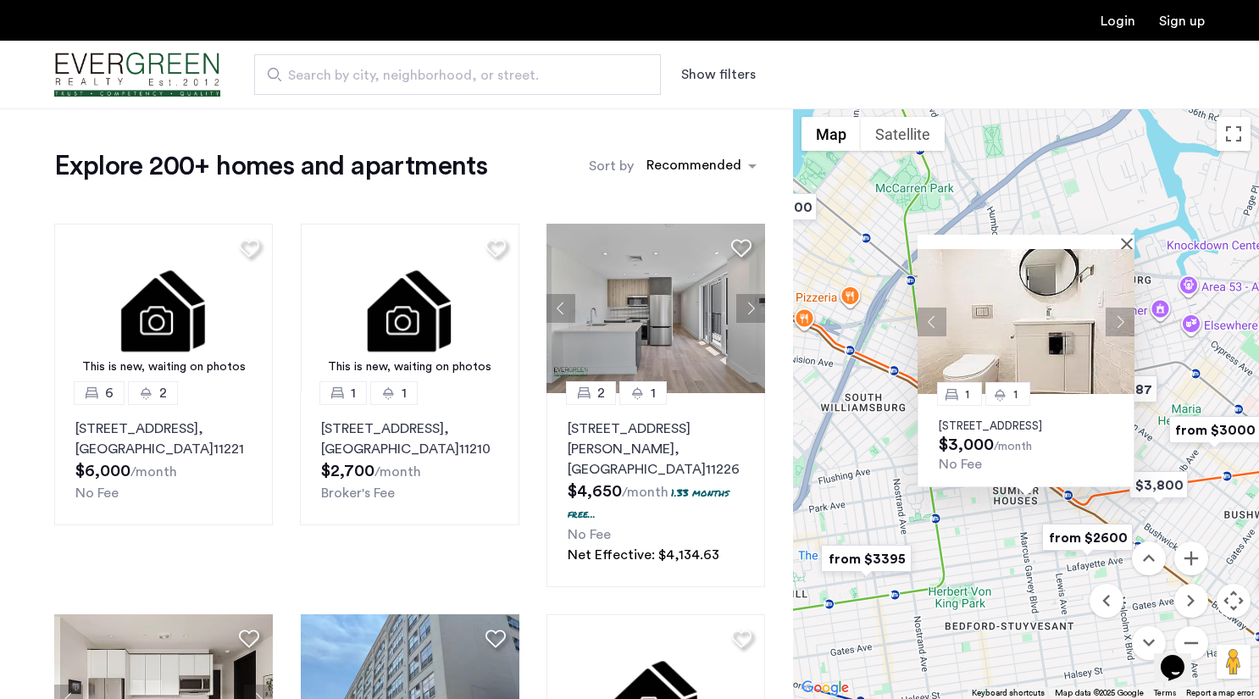
click at [1123, 307] on button "Next apartment" at bounding box center [1120, 321] width 29 height 29
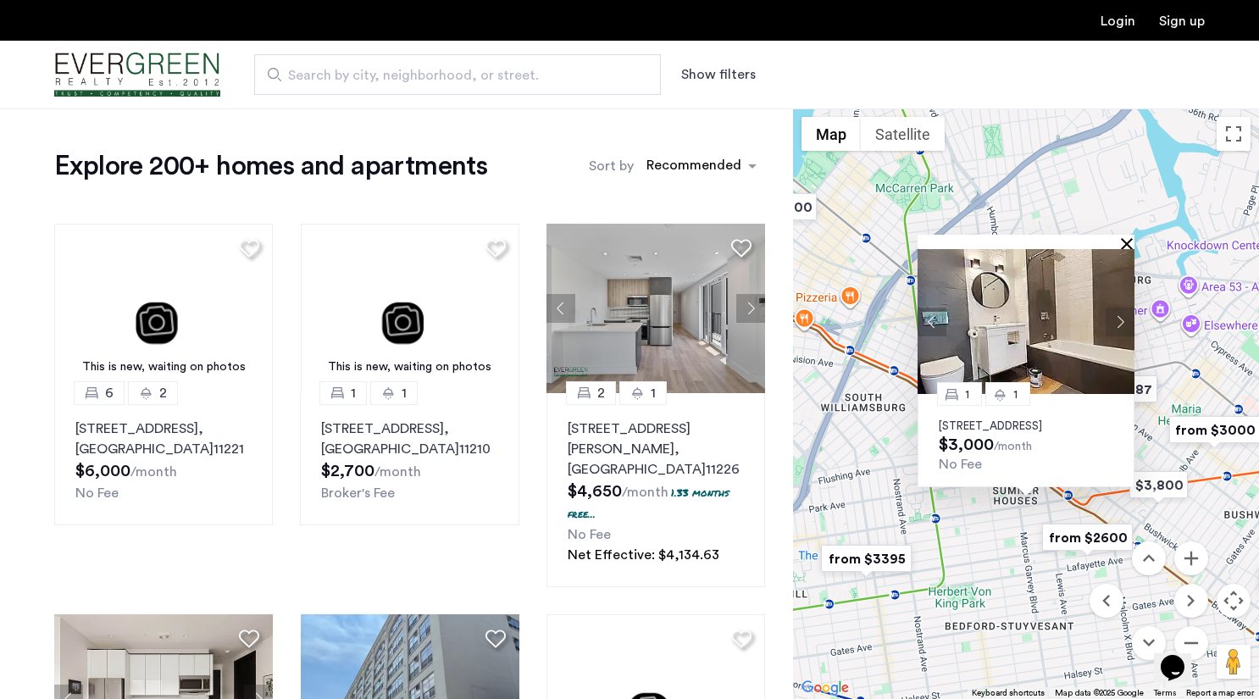
click at [1131, 237] on button "Close" at bounding box center [1130, 243] width 12 height 12
